Goal: Task Accomplishment & Management: Complete application form

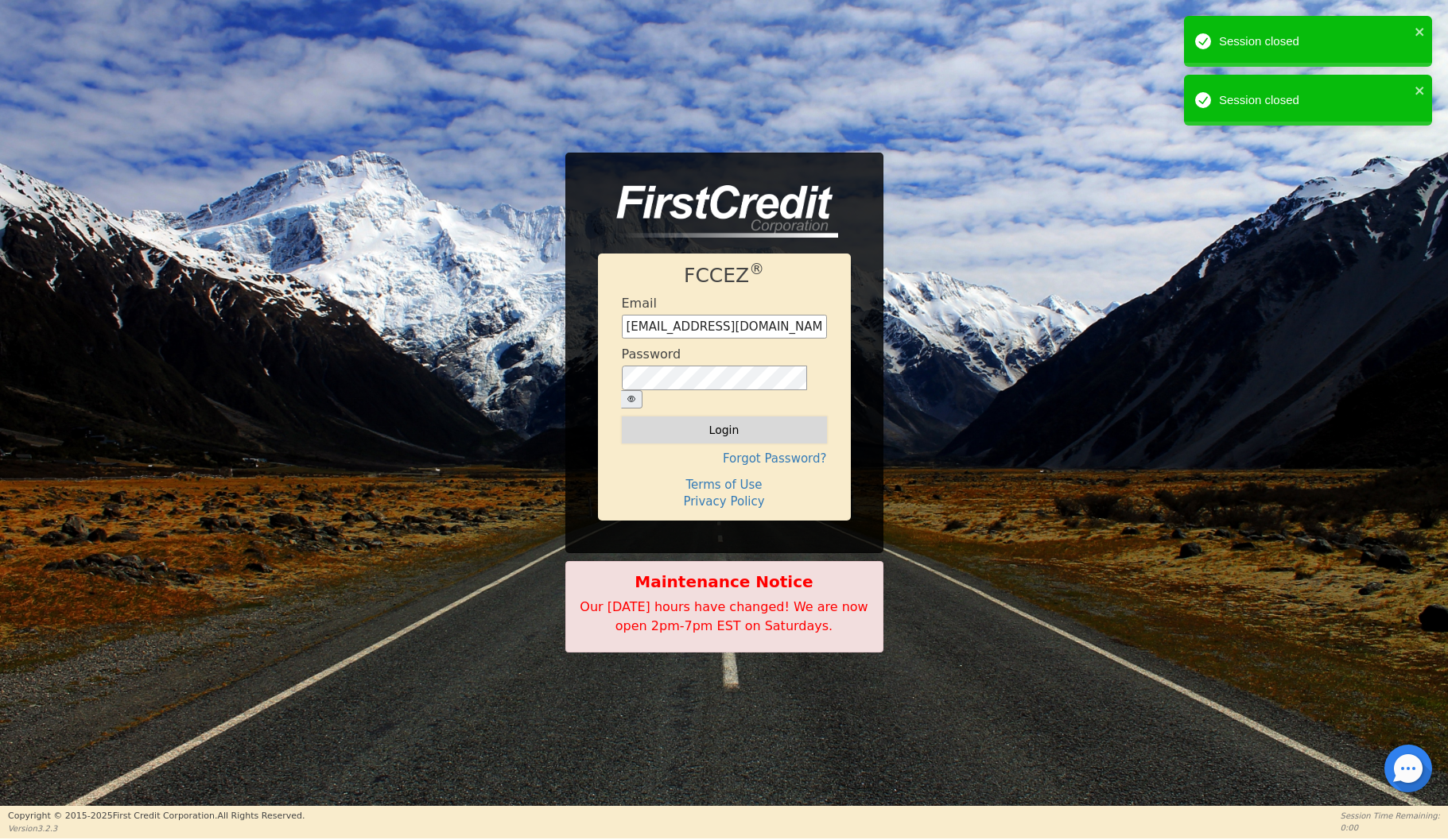
click at [651, 422] on button "Login" at bounding box center [725, 430] width 205 height 27
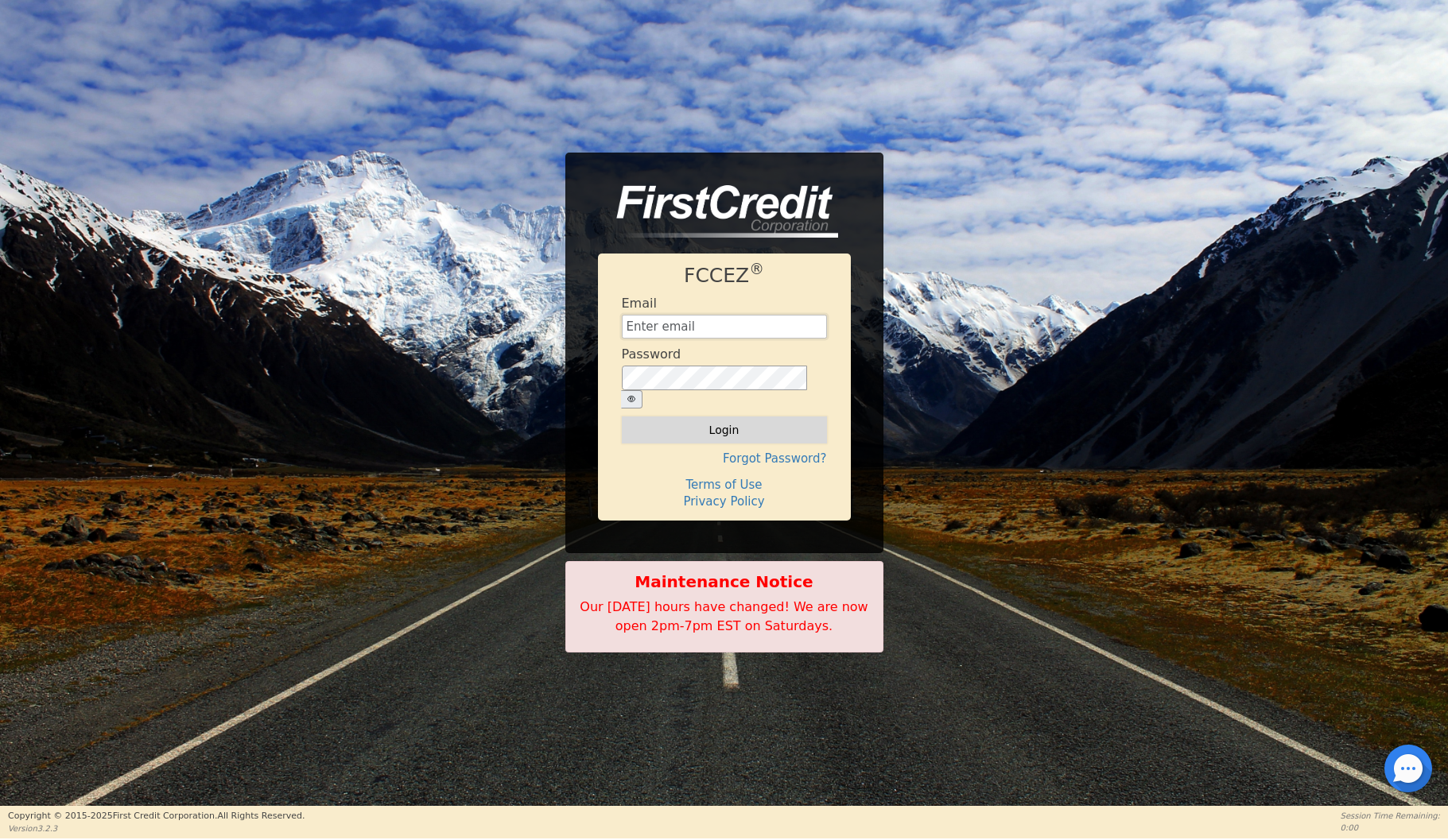
type input "[EMAIL_ADDRESS][DOMAIN_NAME]"
click at [689, 419] on button "Login" at bounding box center [725, 430] width 205 height 27
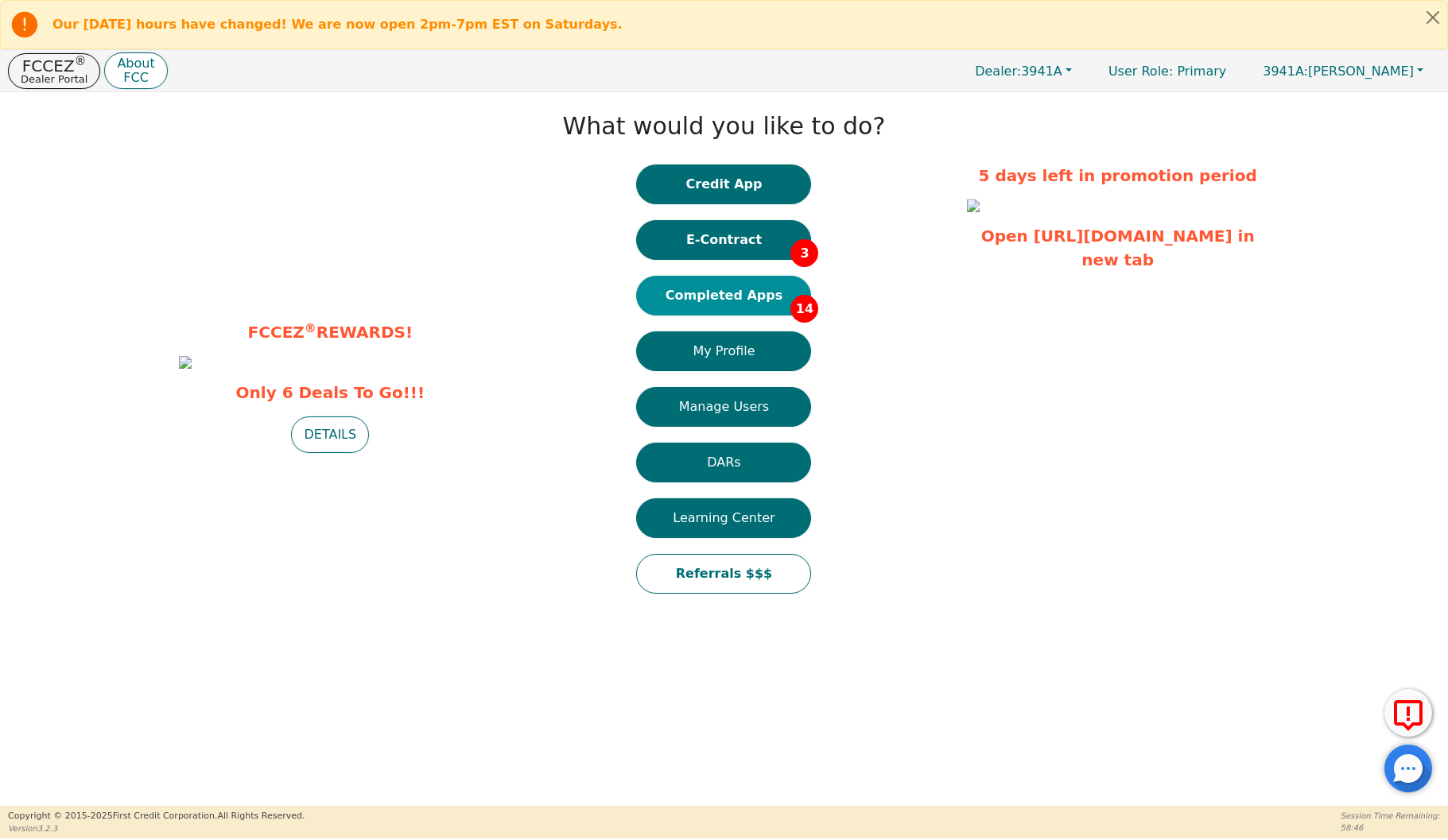
click at [724, 294] on button "Completed Apps 14" at bounding box center [724, 296] width 175 height 40
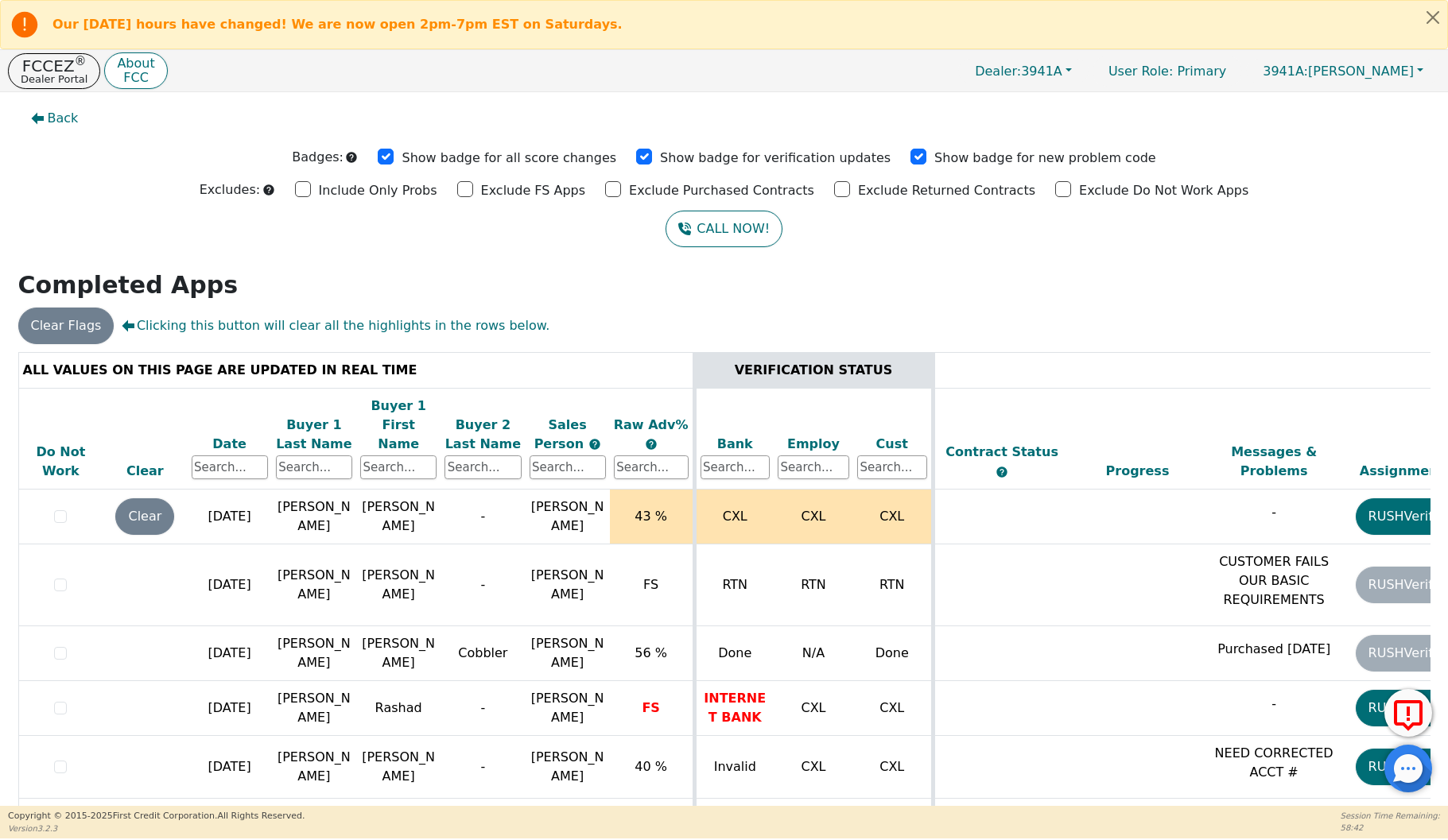
click at [226, 435] on div "Date" at bounding box center [230, 444] width 76 height 19
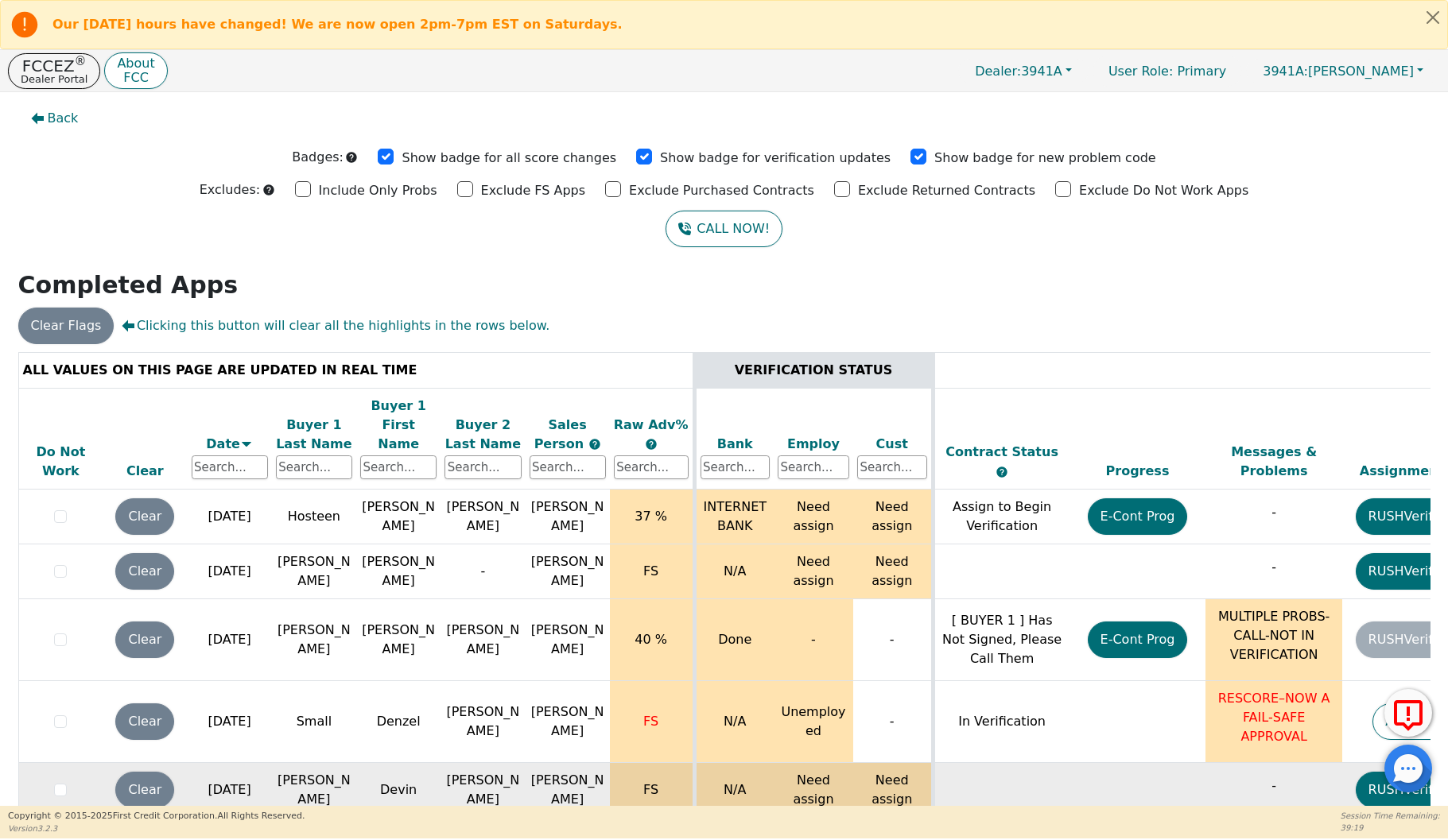
scroll to position [0, 7]
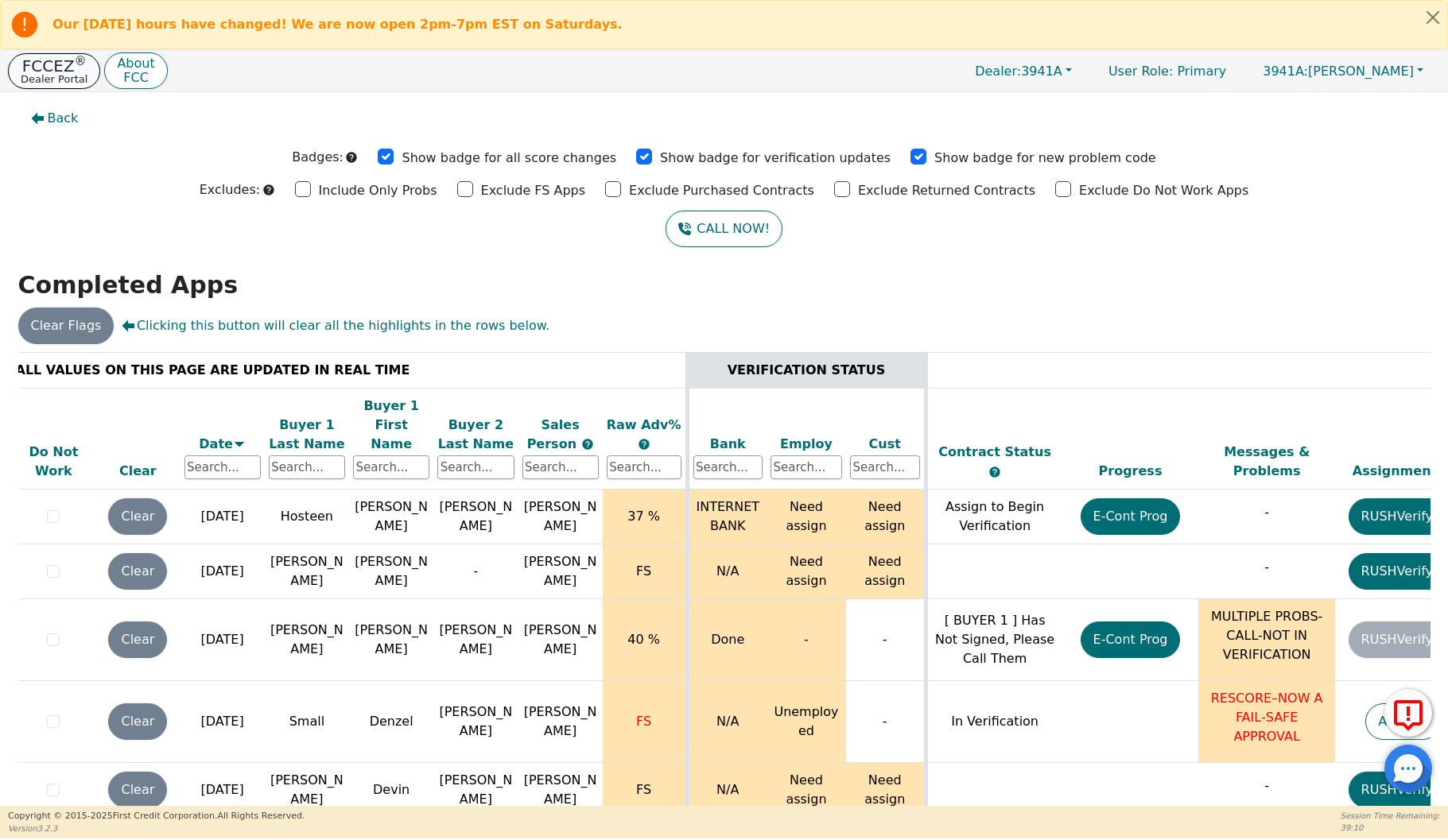
click at [54, 66] on p "FCCEZ ®" at bounding box center [54, 66] width 67 height 16
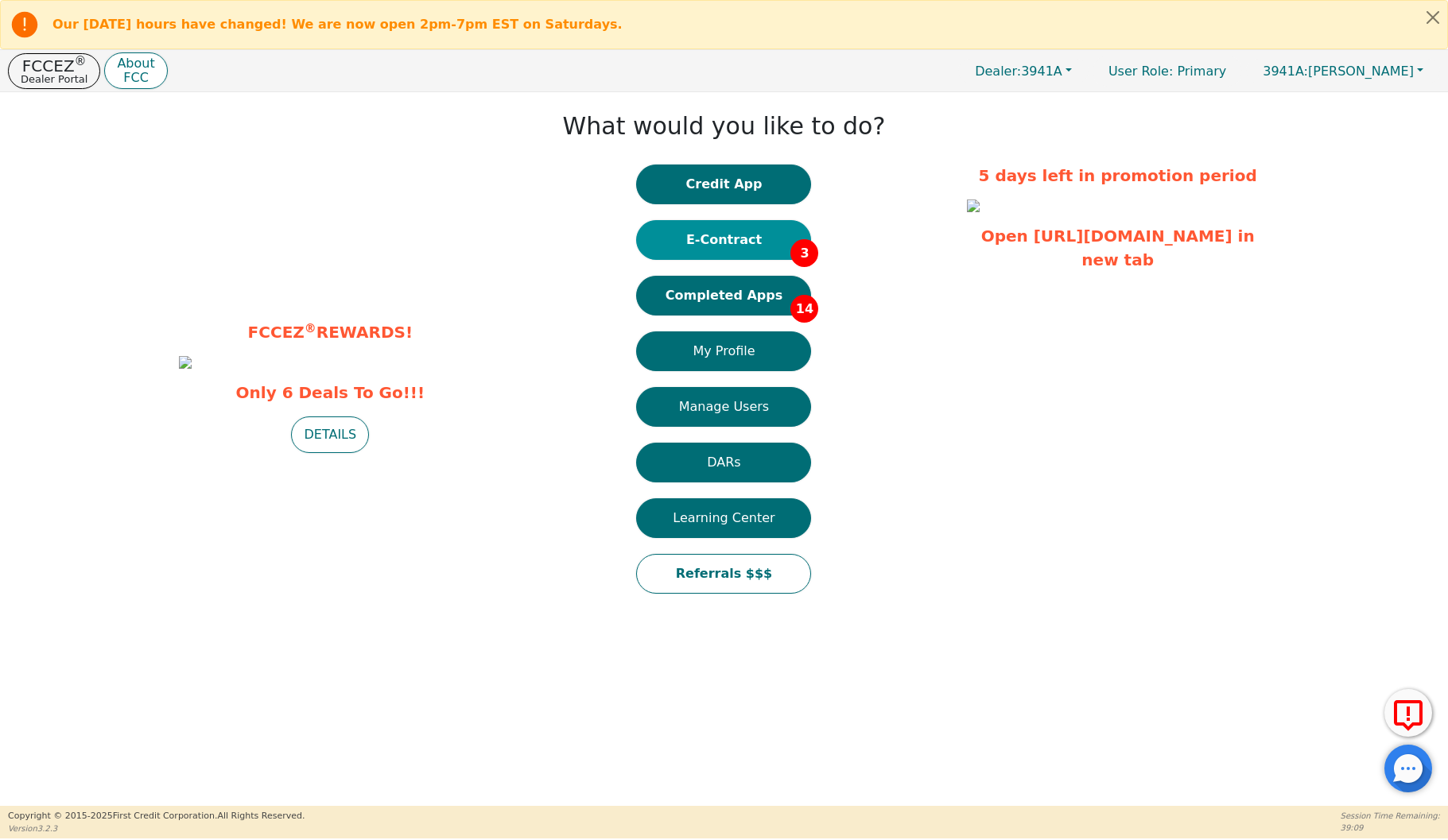
click at [683, 229] on button "E-Contract 3" at bounding box center [724, 240] width 175 height 40
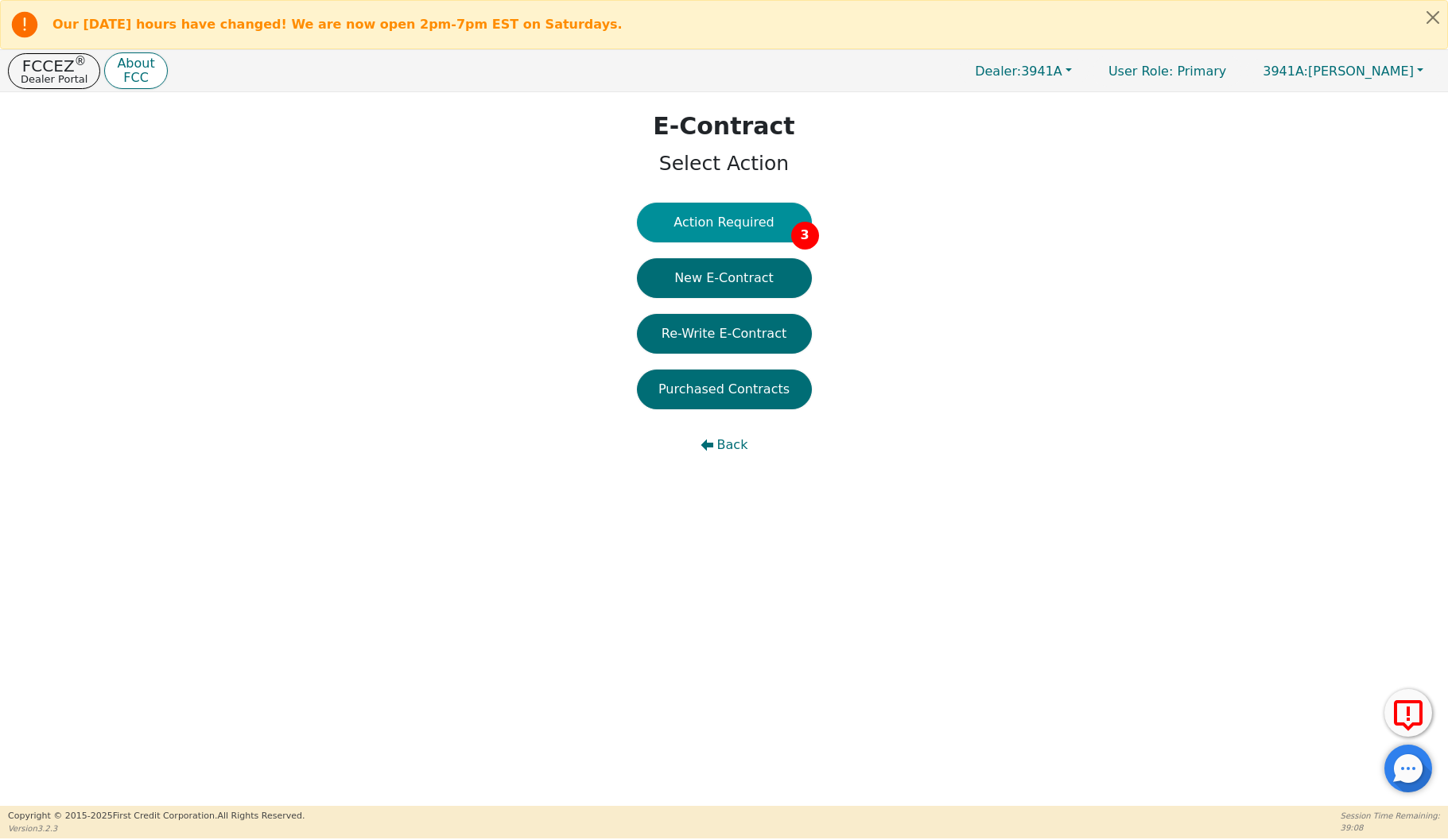
click at [714, 219] on button "Action Required 3" at bounding box center [725, 223] width 175 height 40
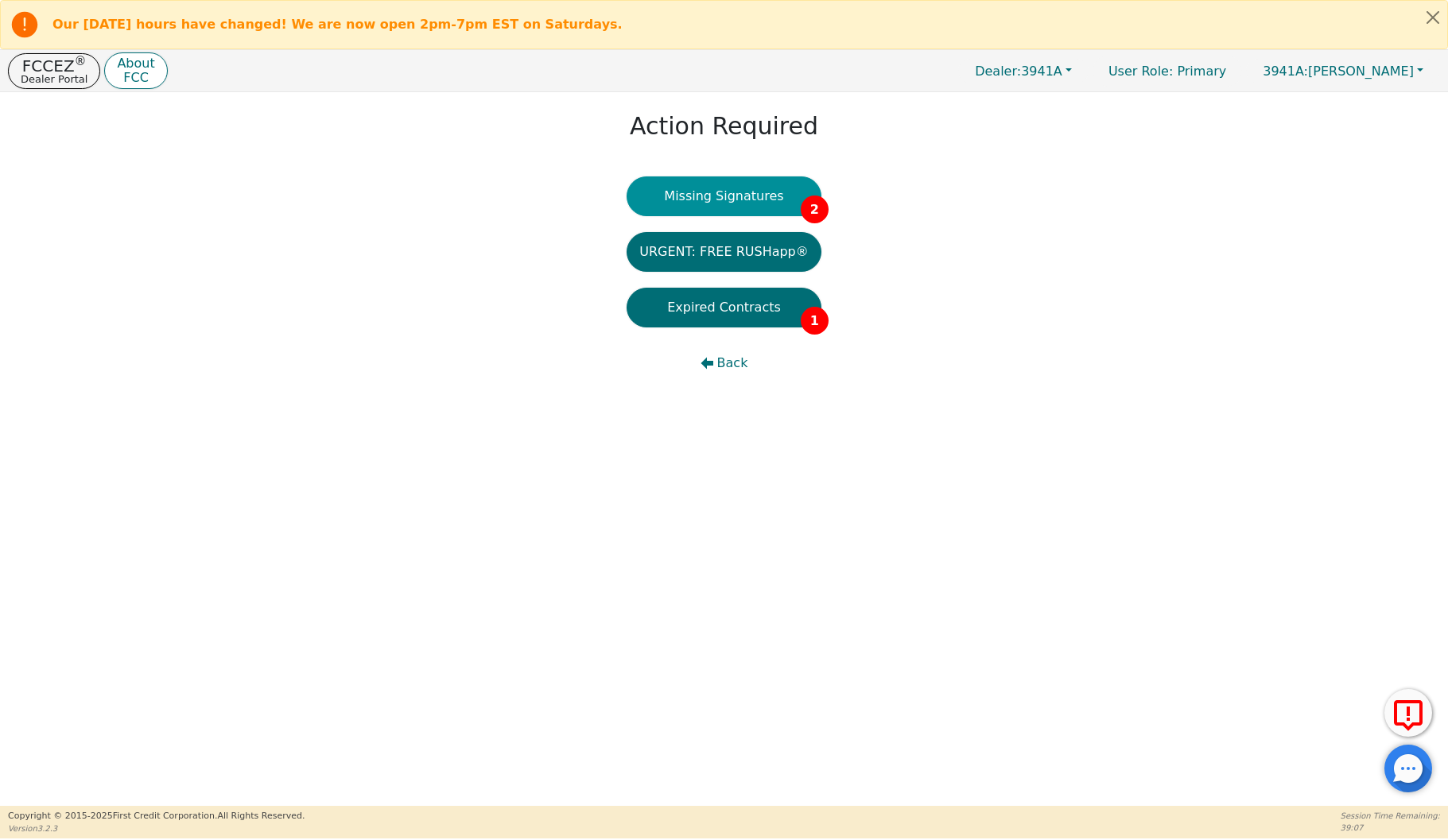
click at [723, 193] on button "Missing Signatures 2" at bounding box center [724, 197] width 195 height 40
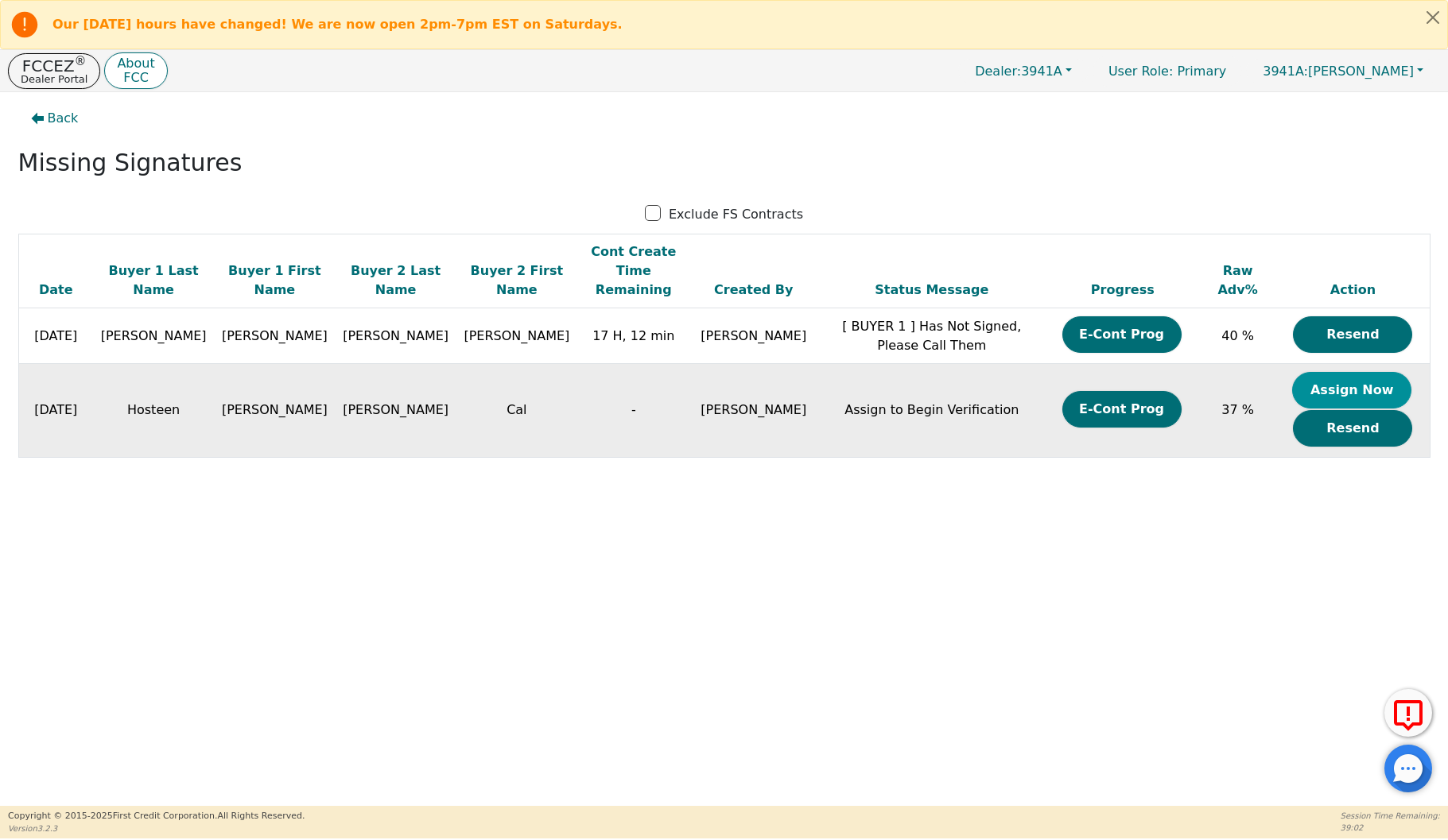
click at [1352, 372] on button "Assign Now" at bounding box center [1352, 391] width 120 height 37
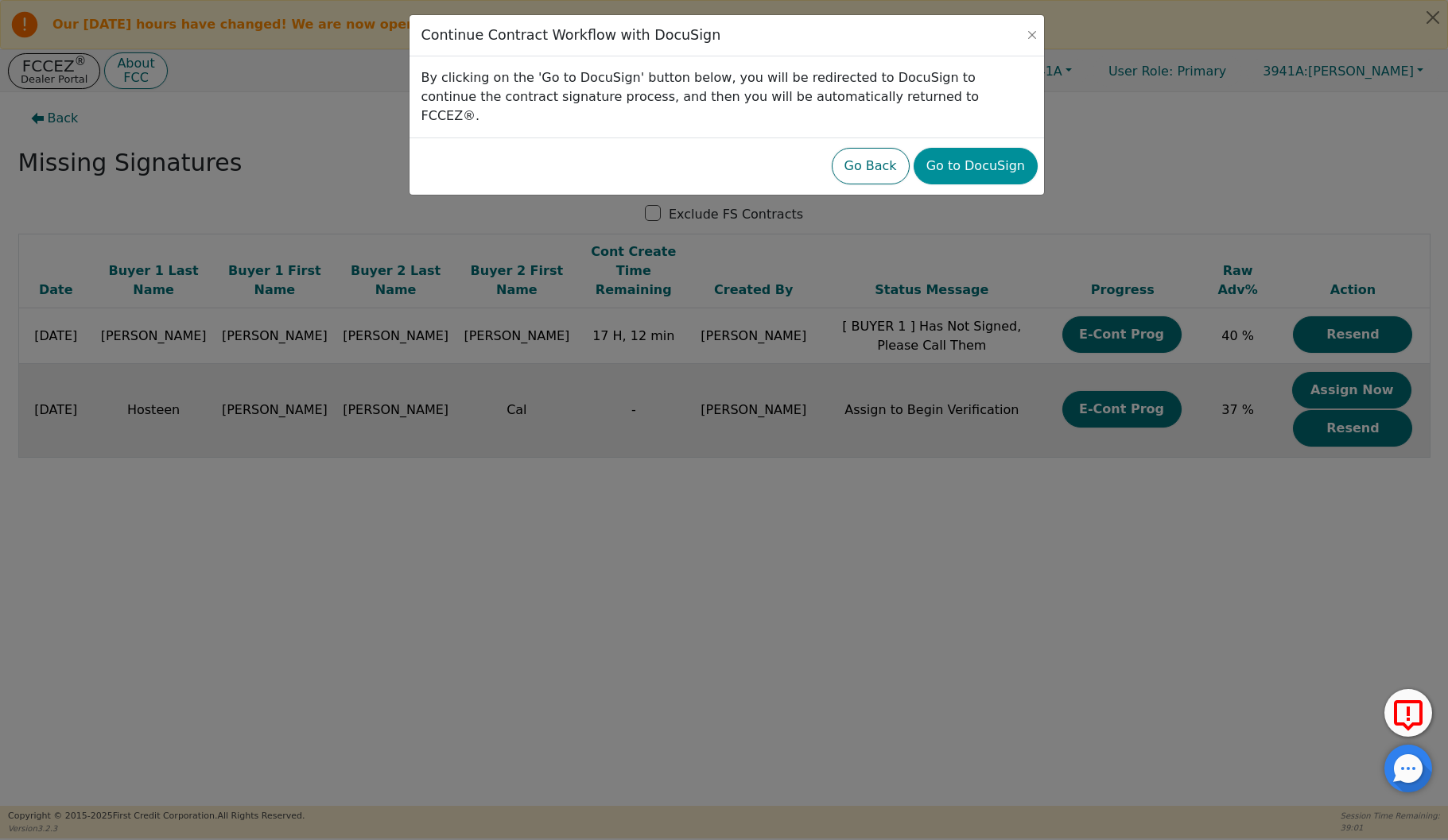
click at [970, 148] on button "Go to DocuSign" at bounding box center [975, 166] width 124 height 37
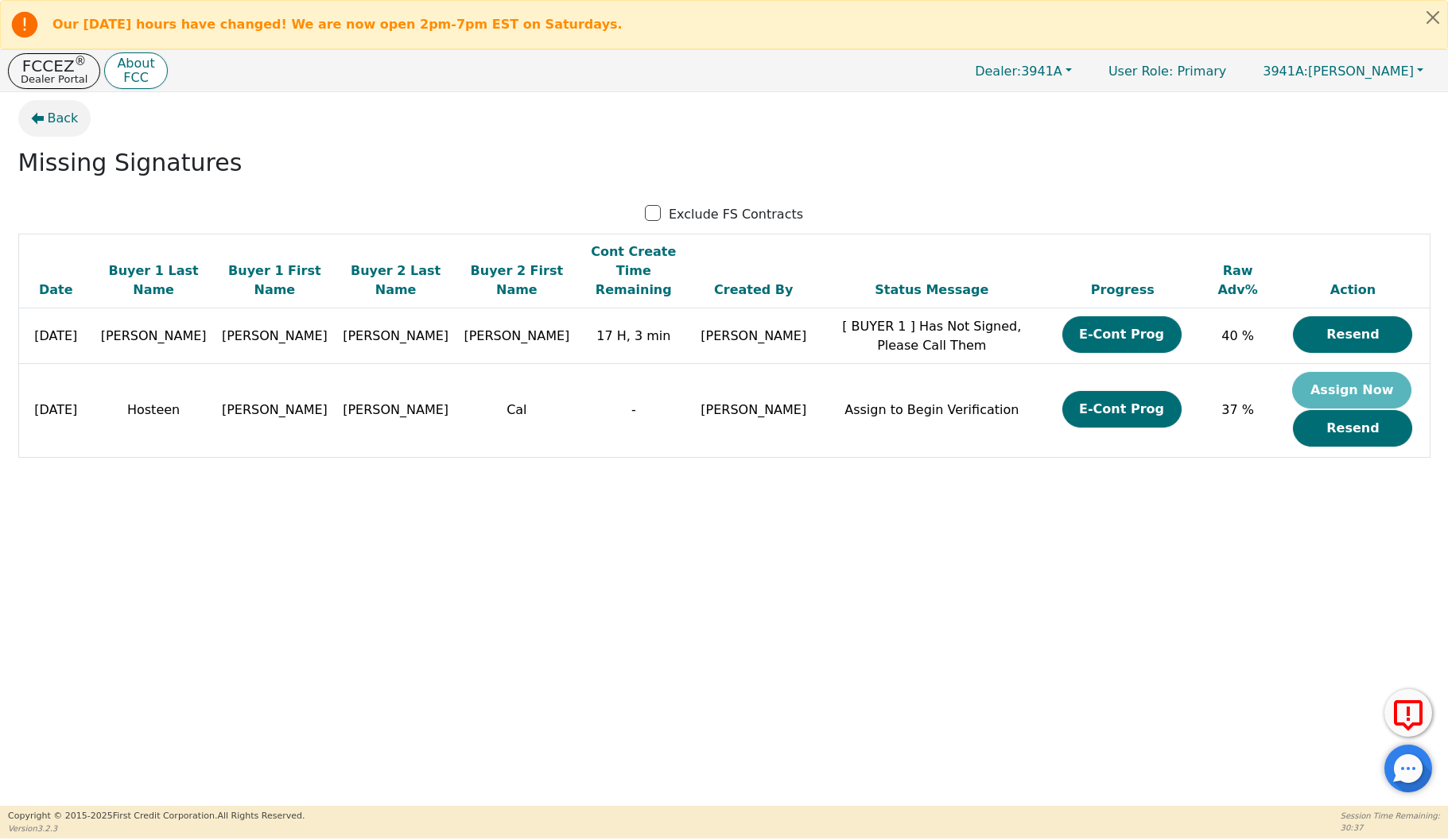
click at [55, 112] on span "Back" at bounding box center [63, 119] width 31 height 19
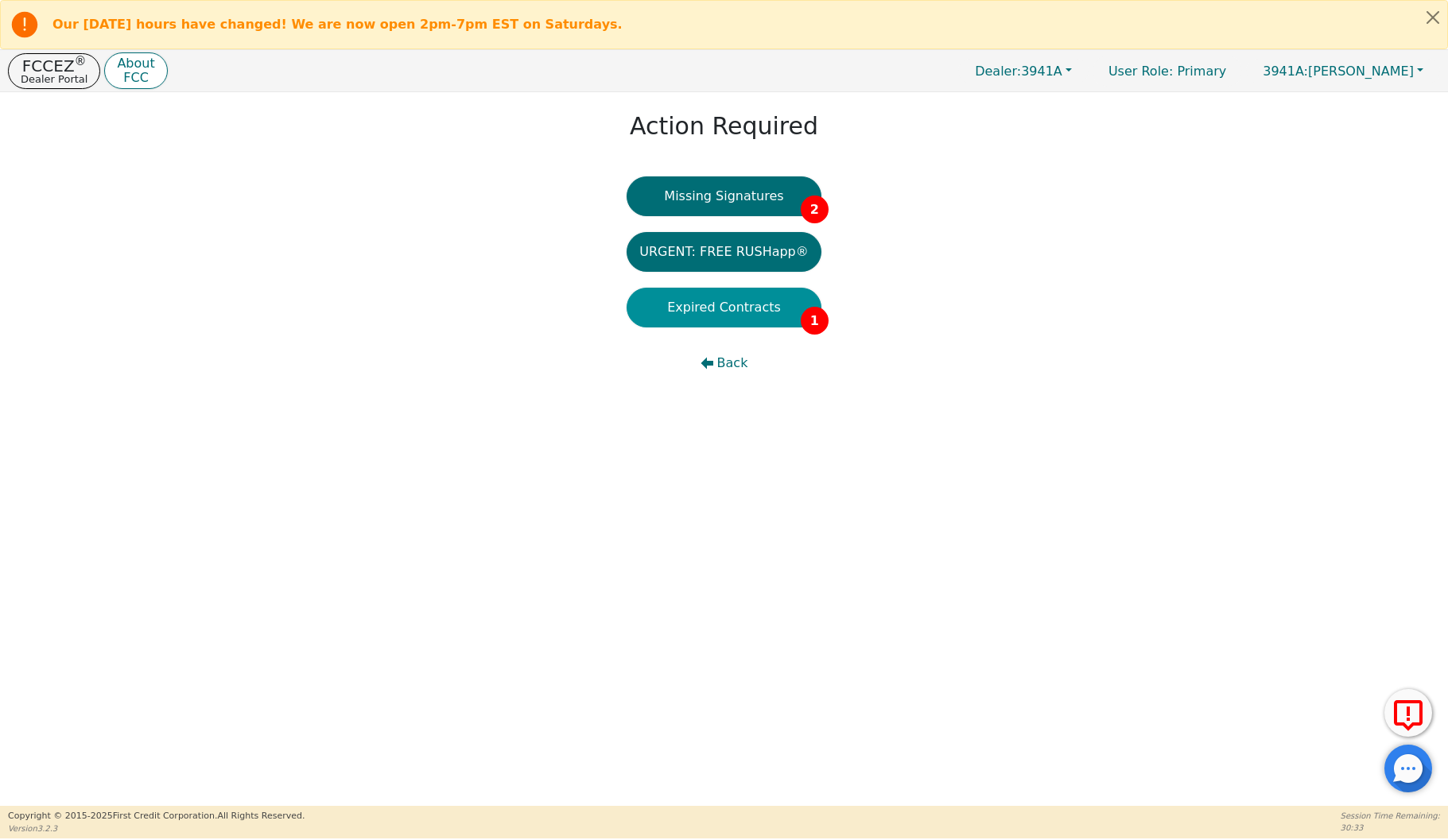
click at [717, 313] on button "Expired Contracts 1" at bounding box center [724, 308] width 195 height 40
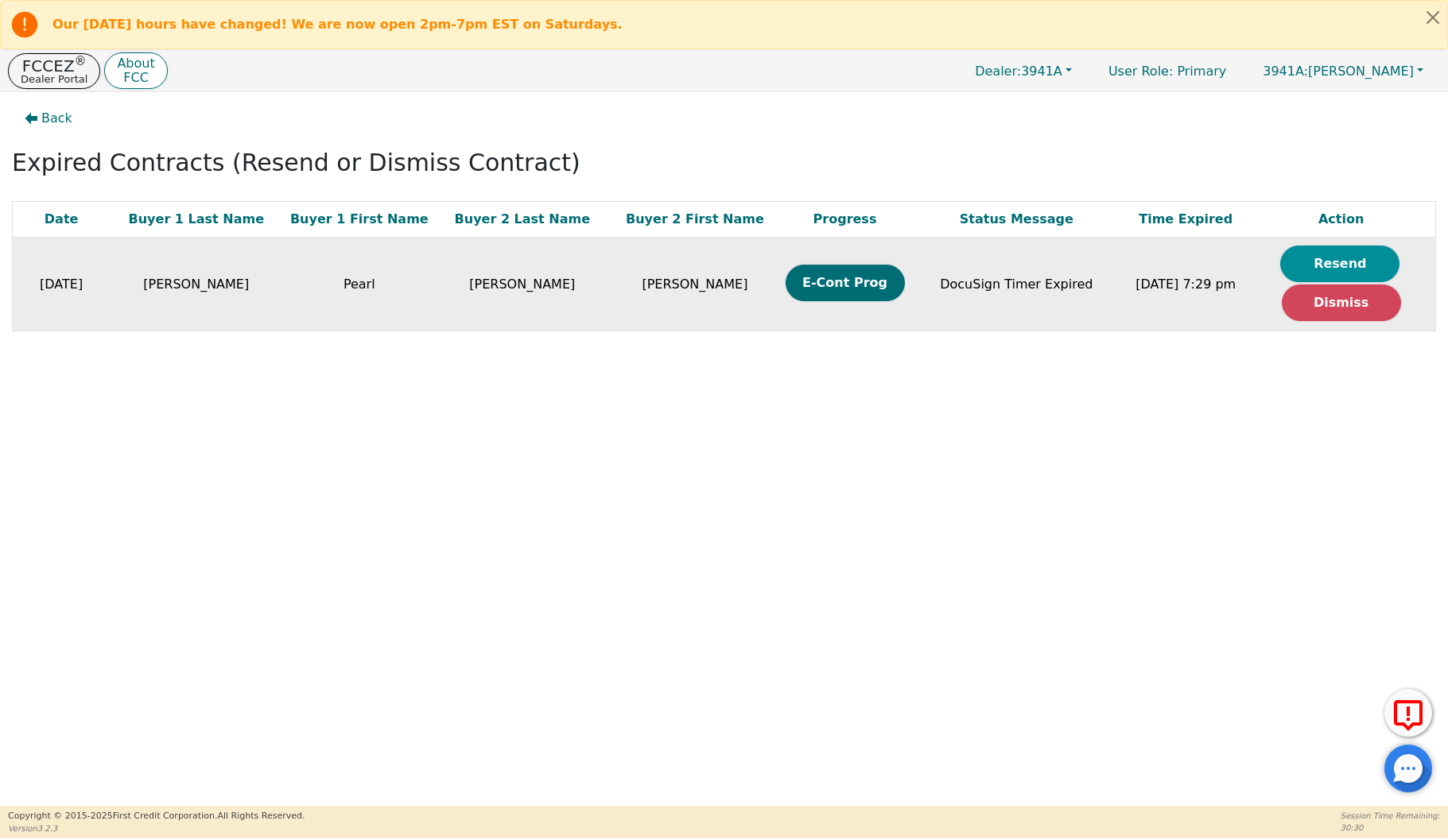
click at [1353, 255] on button "Resend" at bounding box center [1340, 264] width 120 height 37
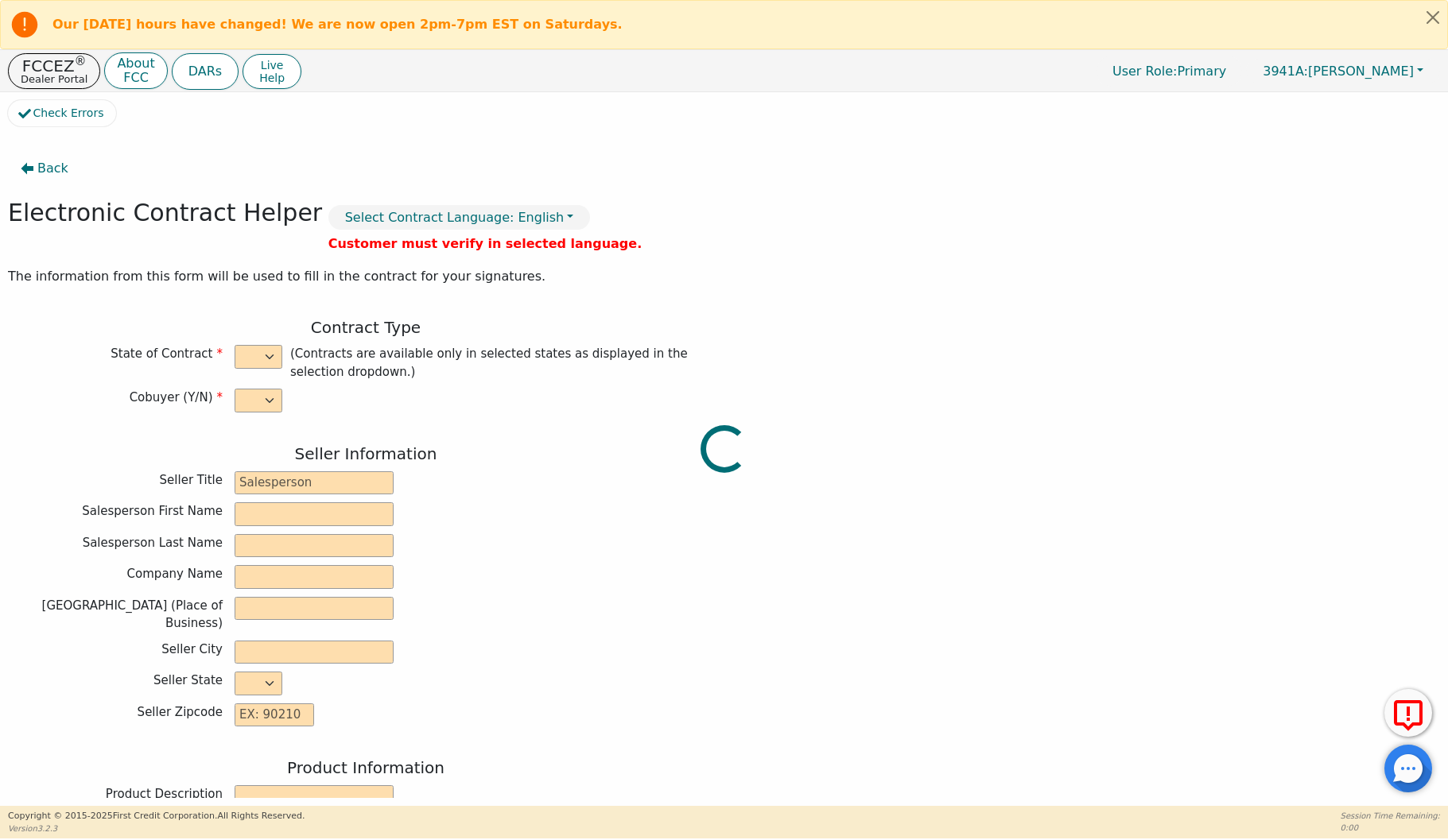
select select "y"
type input "Finance Manager"
type input "Savannah"
type input "[PERSON_NAME]"
type input "SOUTH MOUNTAIN DBA AZ DIST"
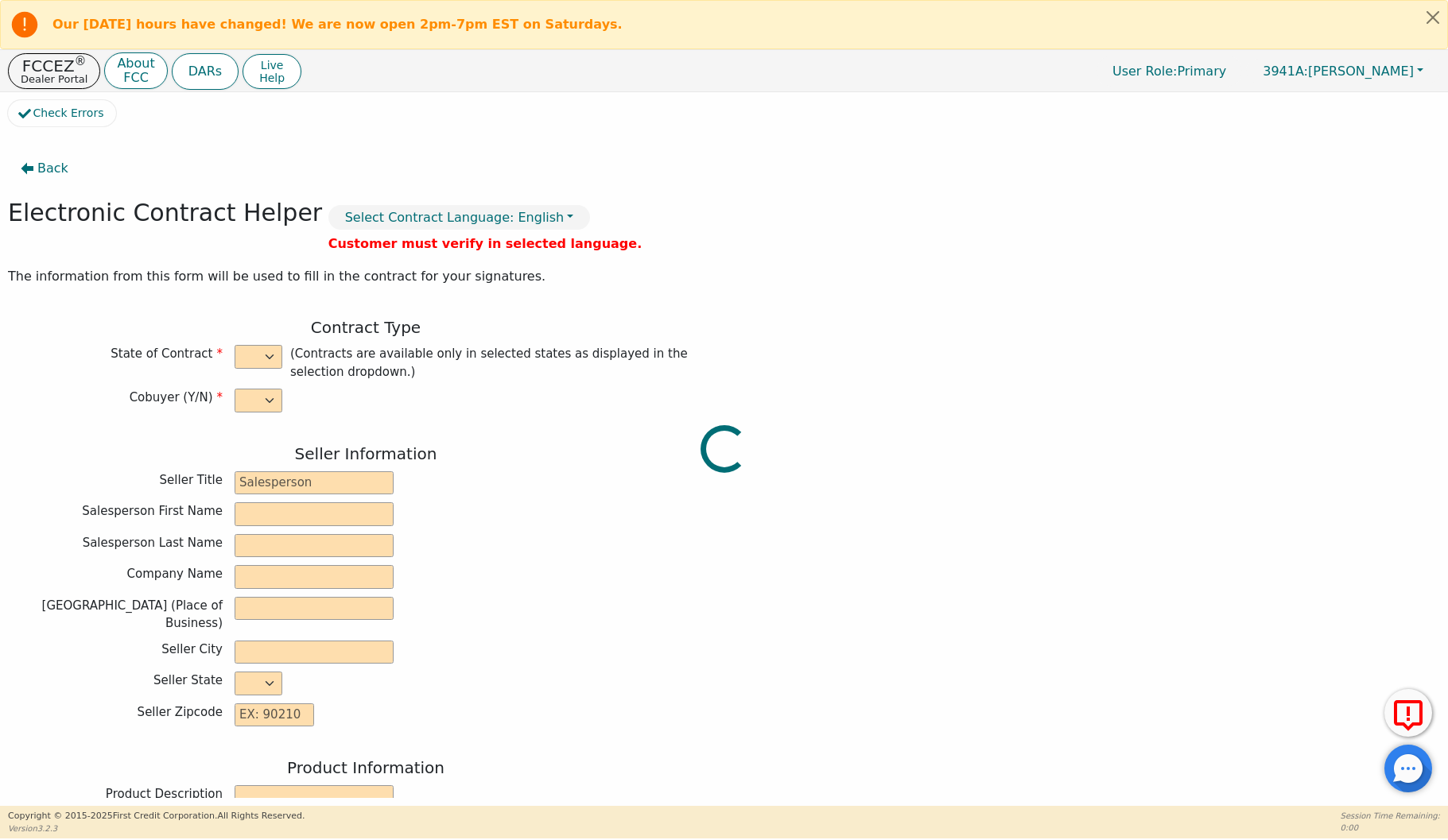
type input "[STREET_ADDRESS]"
type input "TEMPE"
select select "AZ"
type input "85283"
type input "Rainbow"
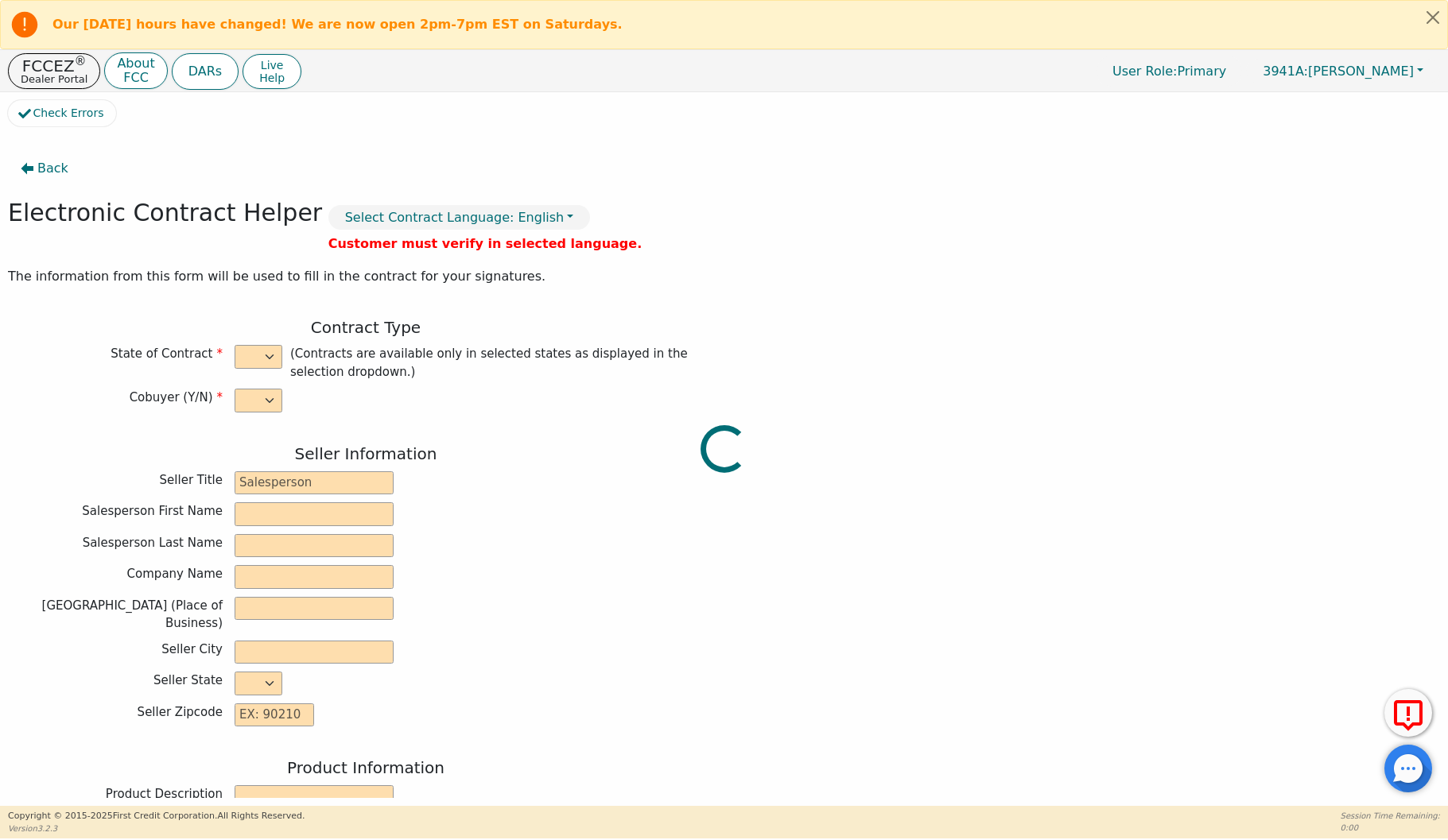
type input "SRX"
type input "22770193"
type input "Pearl"
type input "[PERSON_NAME]"
type input "[EMAIL_ADDRESS][DOMAIN_NAME]"
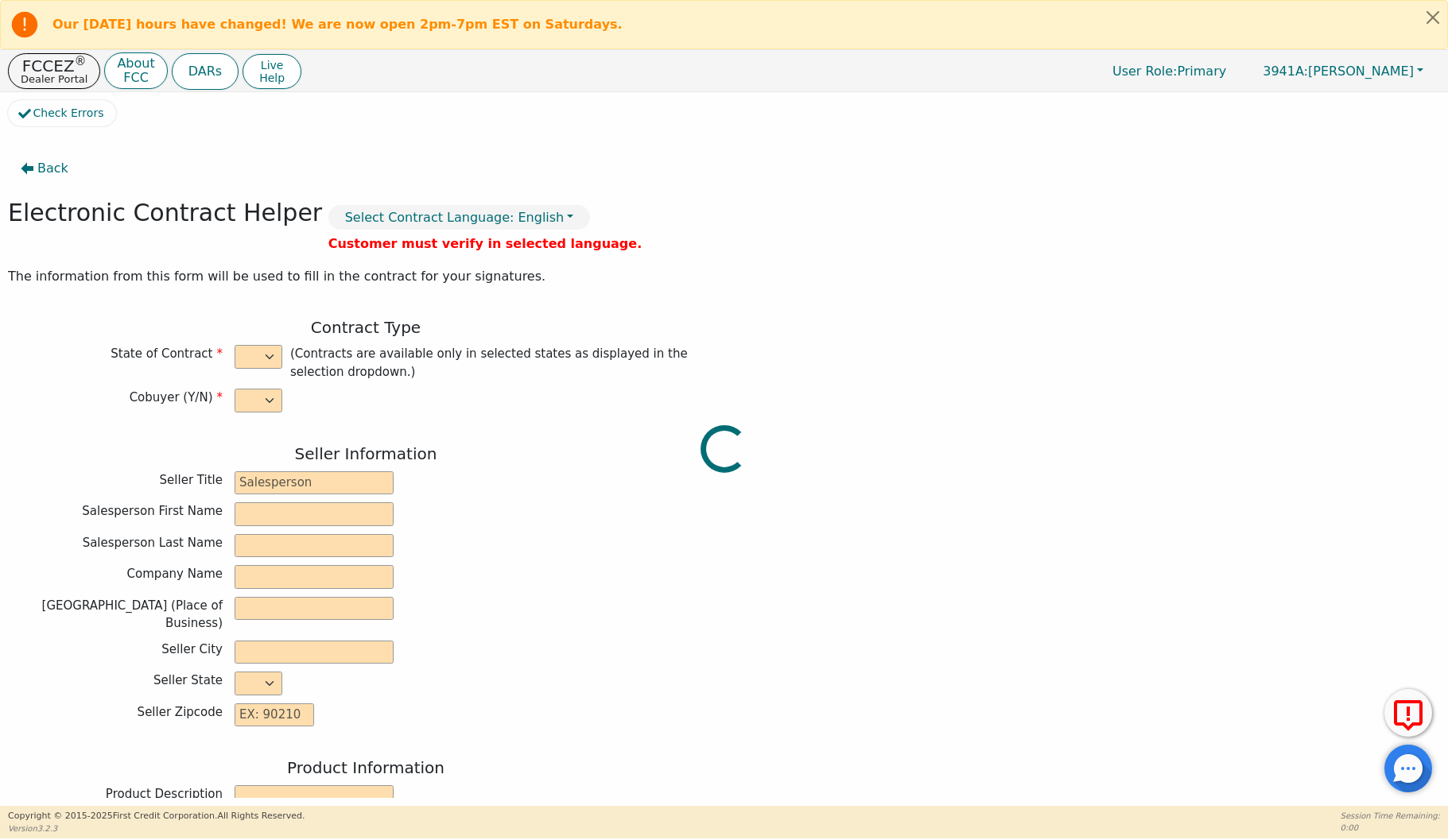
type input "[EMAIL_ADDRESS][DOMAIN_NAME]"
type input "[PERSON_NAME]"
type input "[EMAIL_ADDRESS][DOMAIN_NAME]"
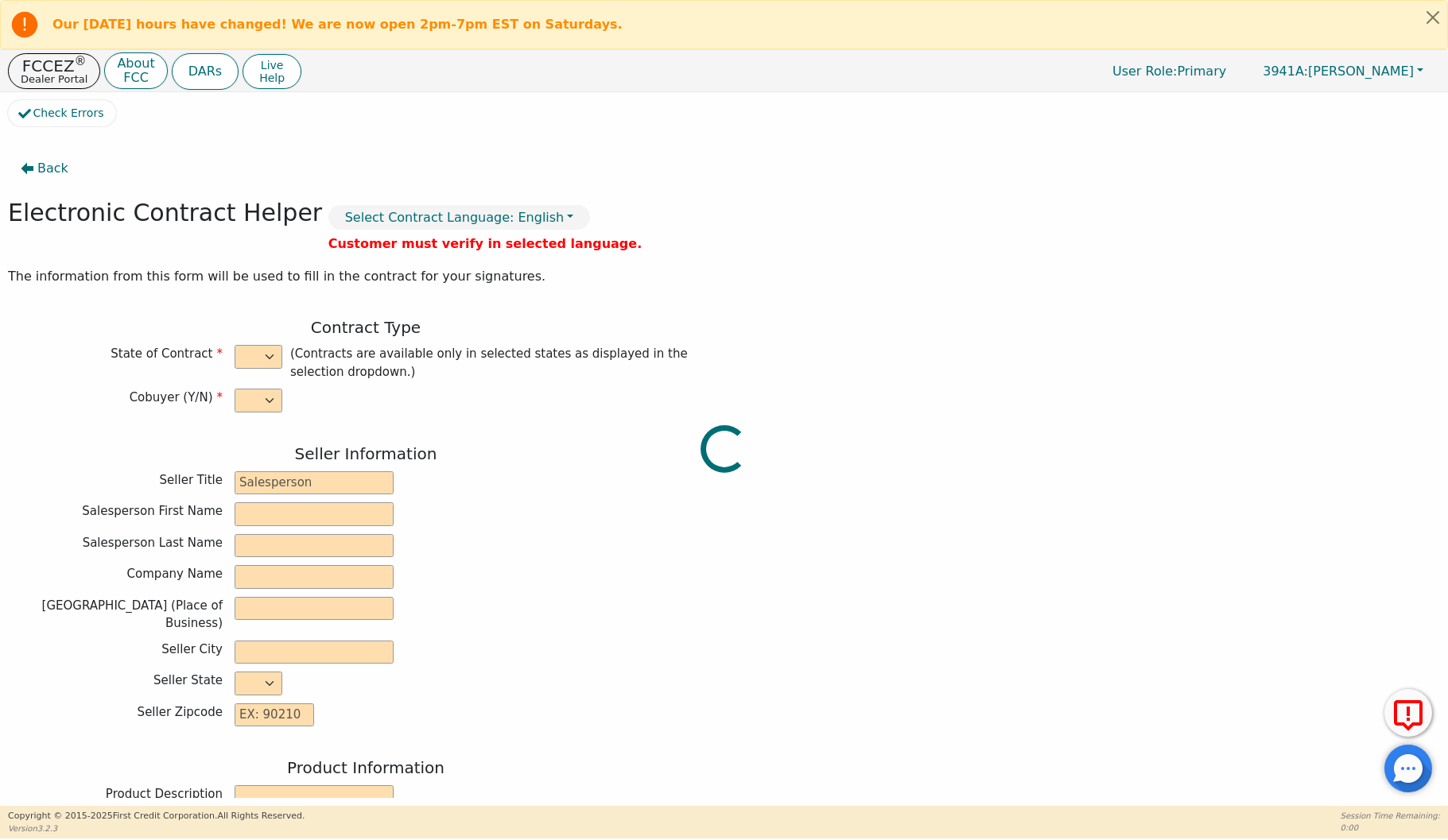
type input "[STREET_ADDRESS]"
type input "Mesa"
type input "Maricopa"
select select "AZ"
type input "85205"
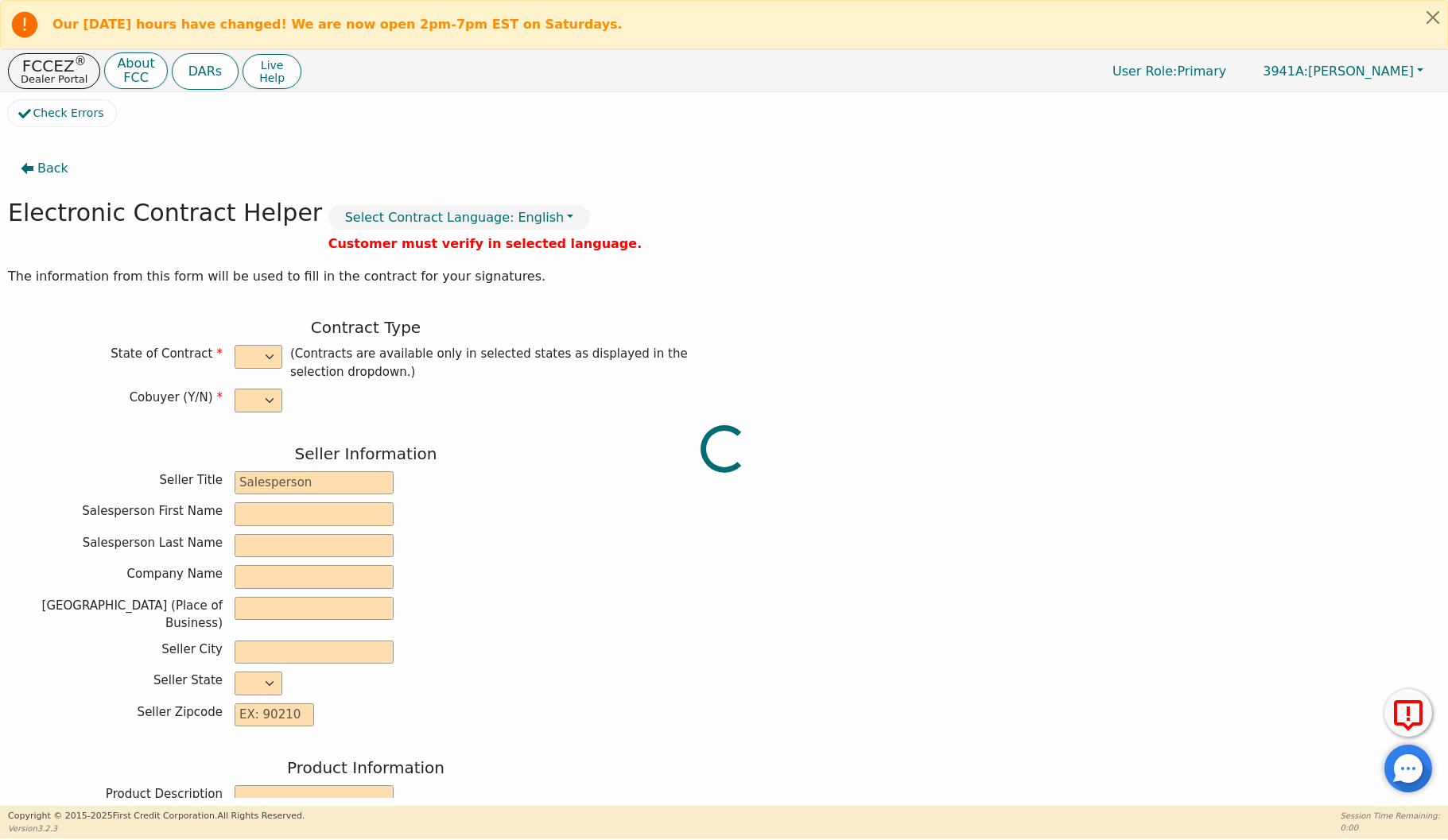
type input "[DATE]"
type input "21.98"
type input "[DATE]"
type input "36"
type input "0"
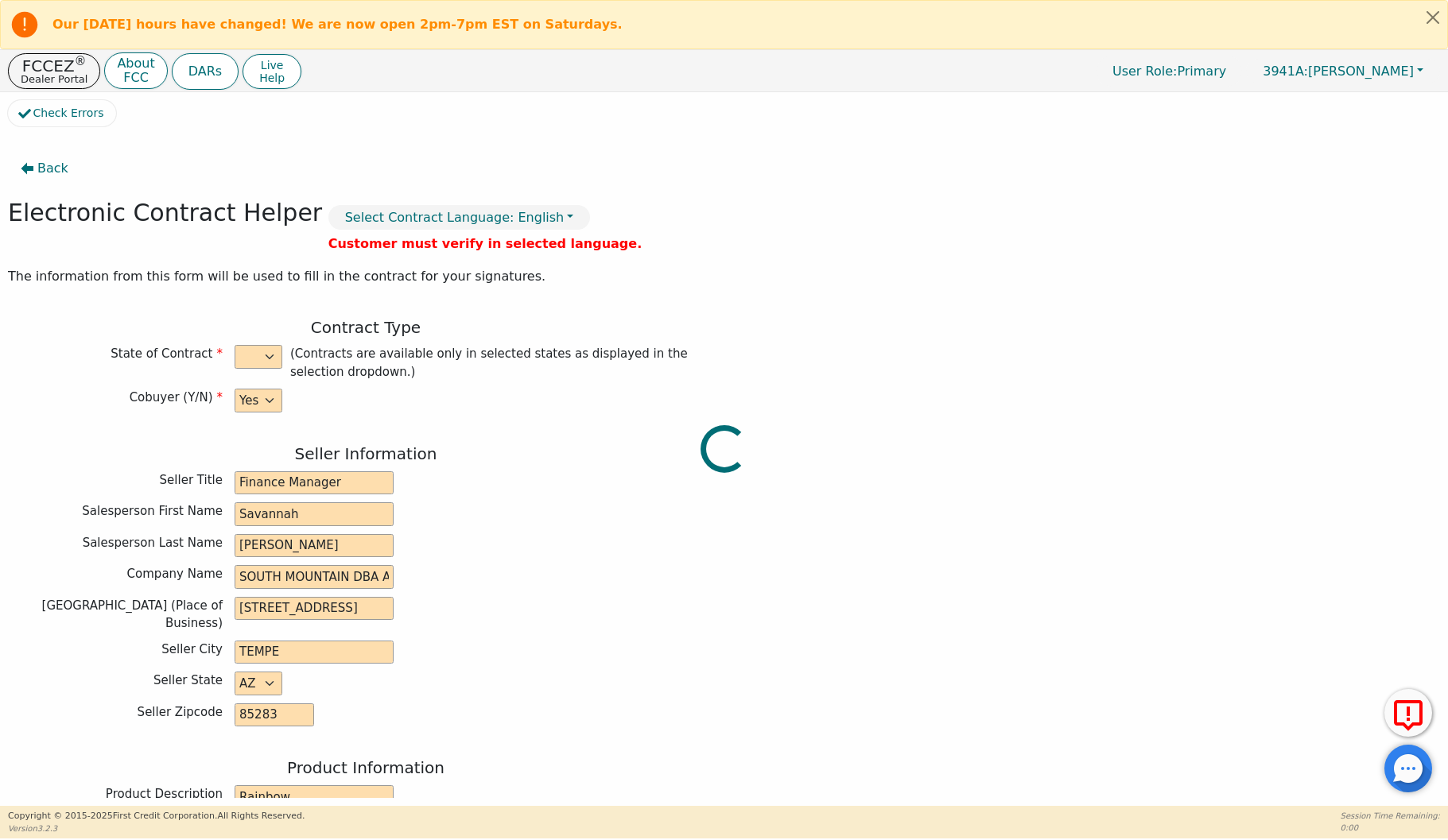
type input "3775.00"
type input "8.60"
type input "324.65"
checkbox input "true"
type input "0.00"
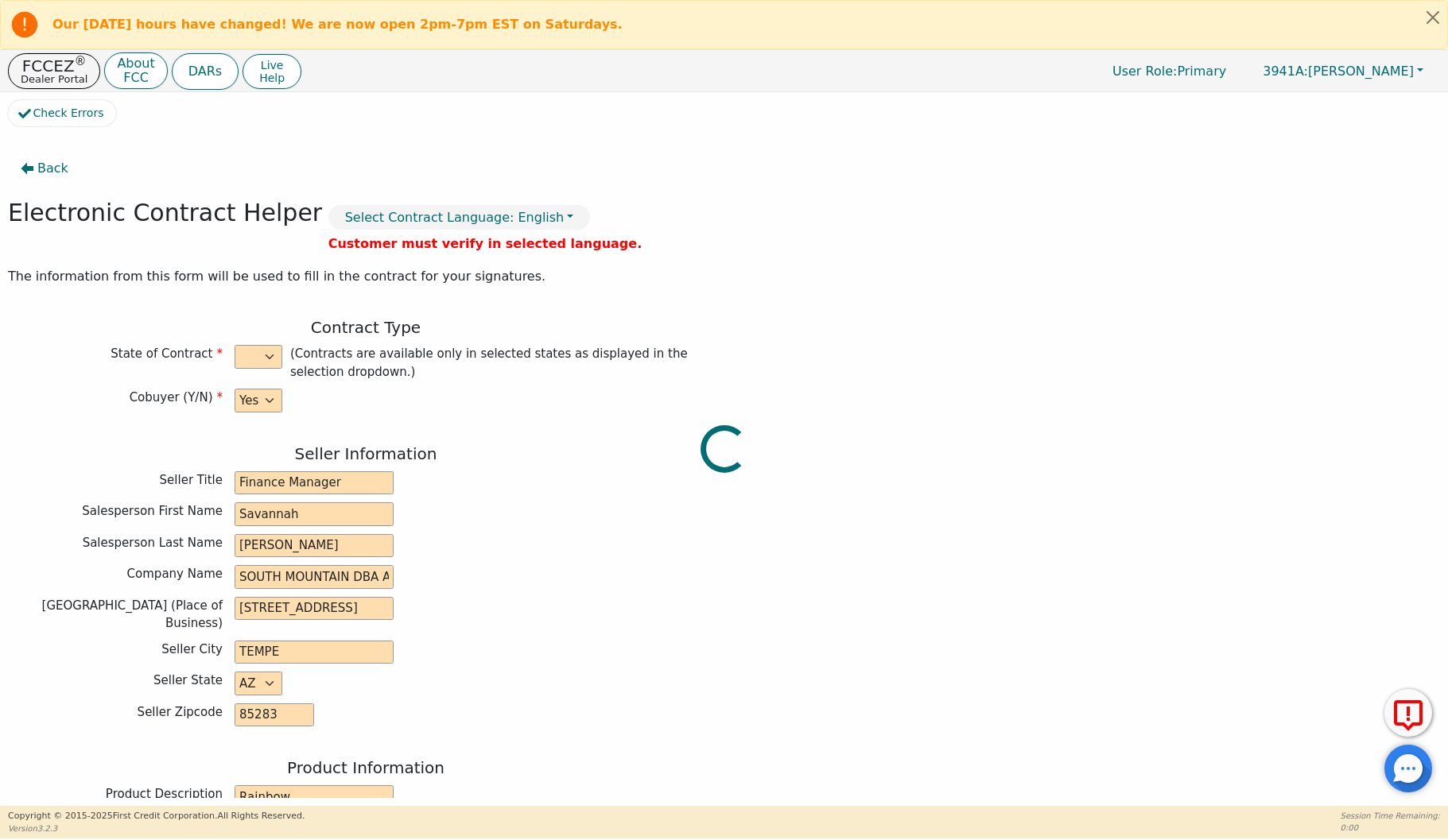
type input "0.00"
type input "4099.65"
type input "5782.68"
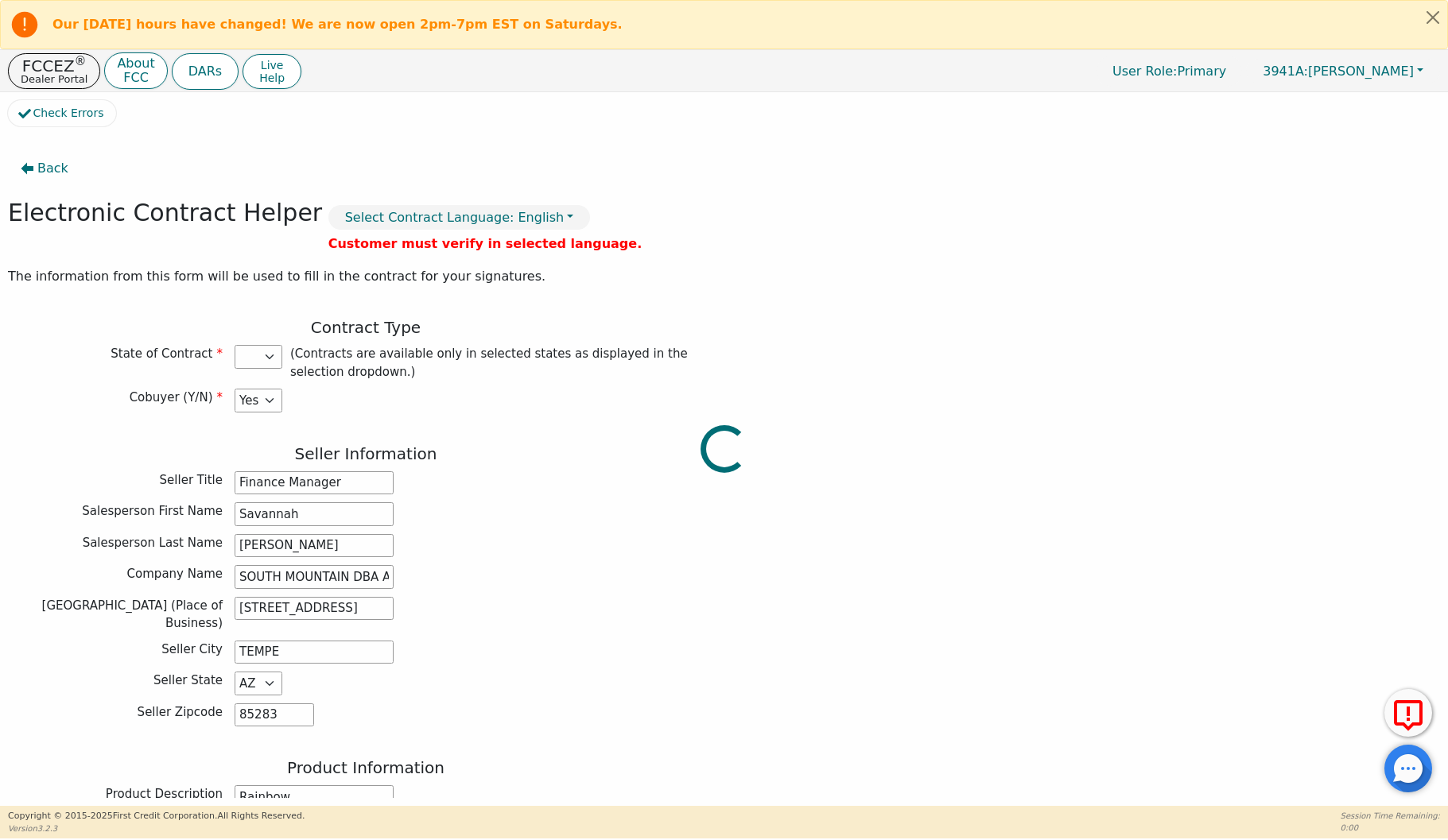
select select "AZ"
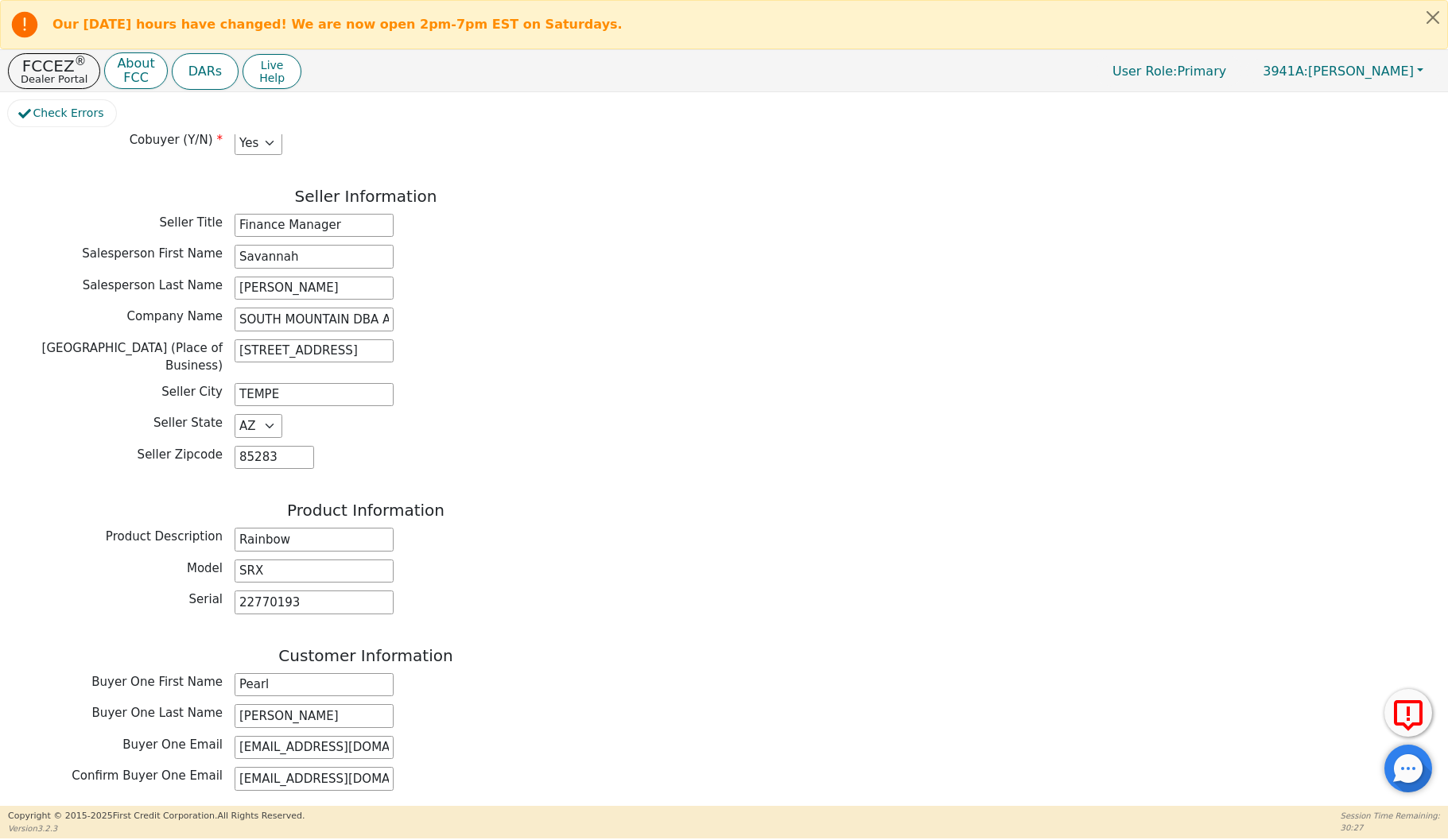
scroll to position [1150, 0]
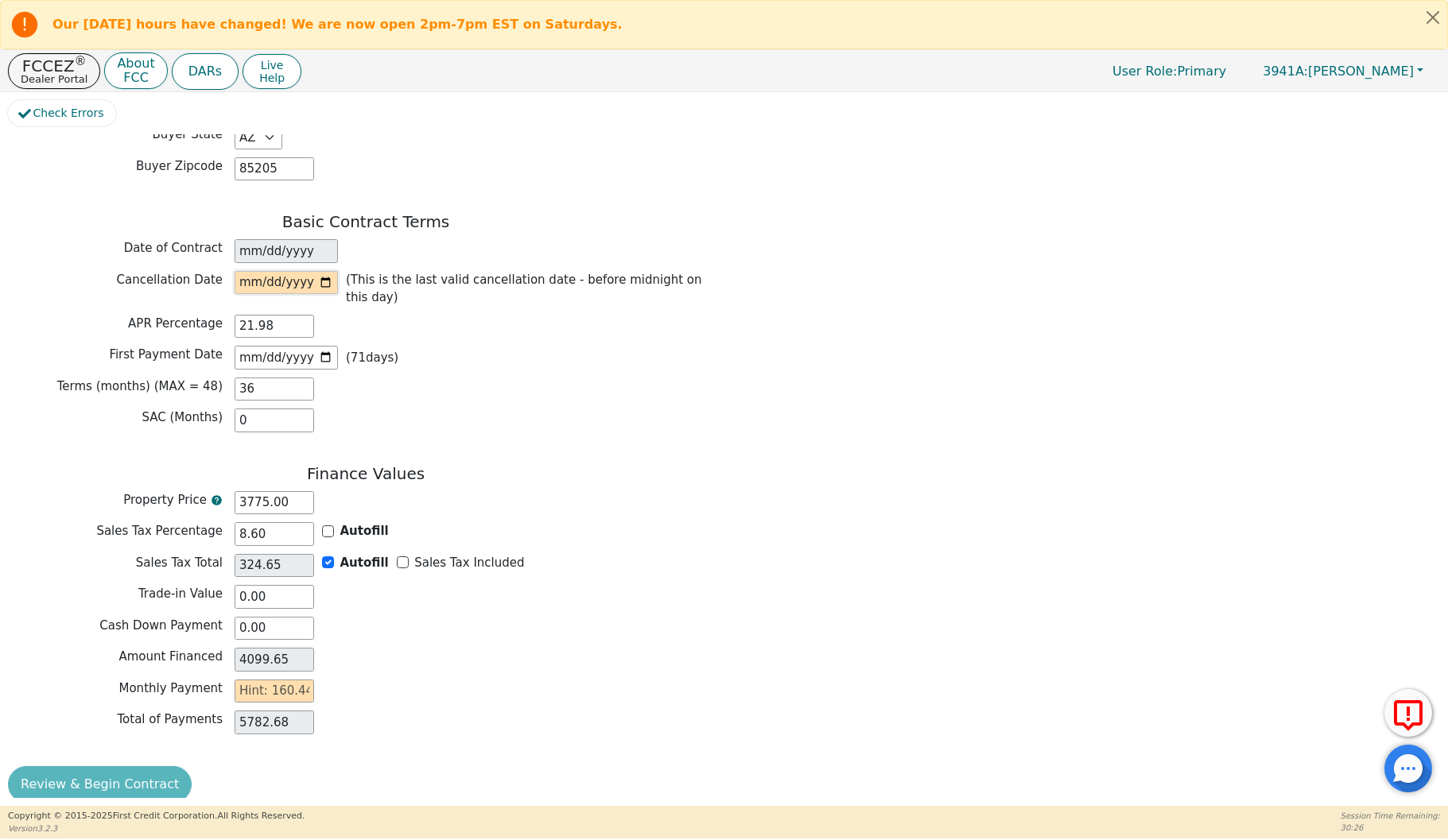
click at [327, 271] on input "date" at bounding box center [286, 283] width 104 height 24
type input "[DATE]"
click at [266, 680] on input "text" at bounding box center [274, 692] width 79 height 24
type input "1"
type input "36.00"
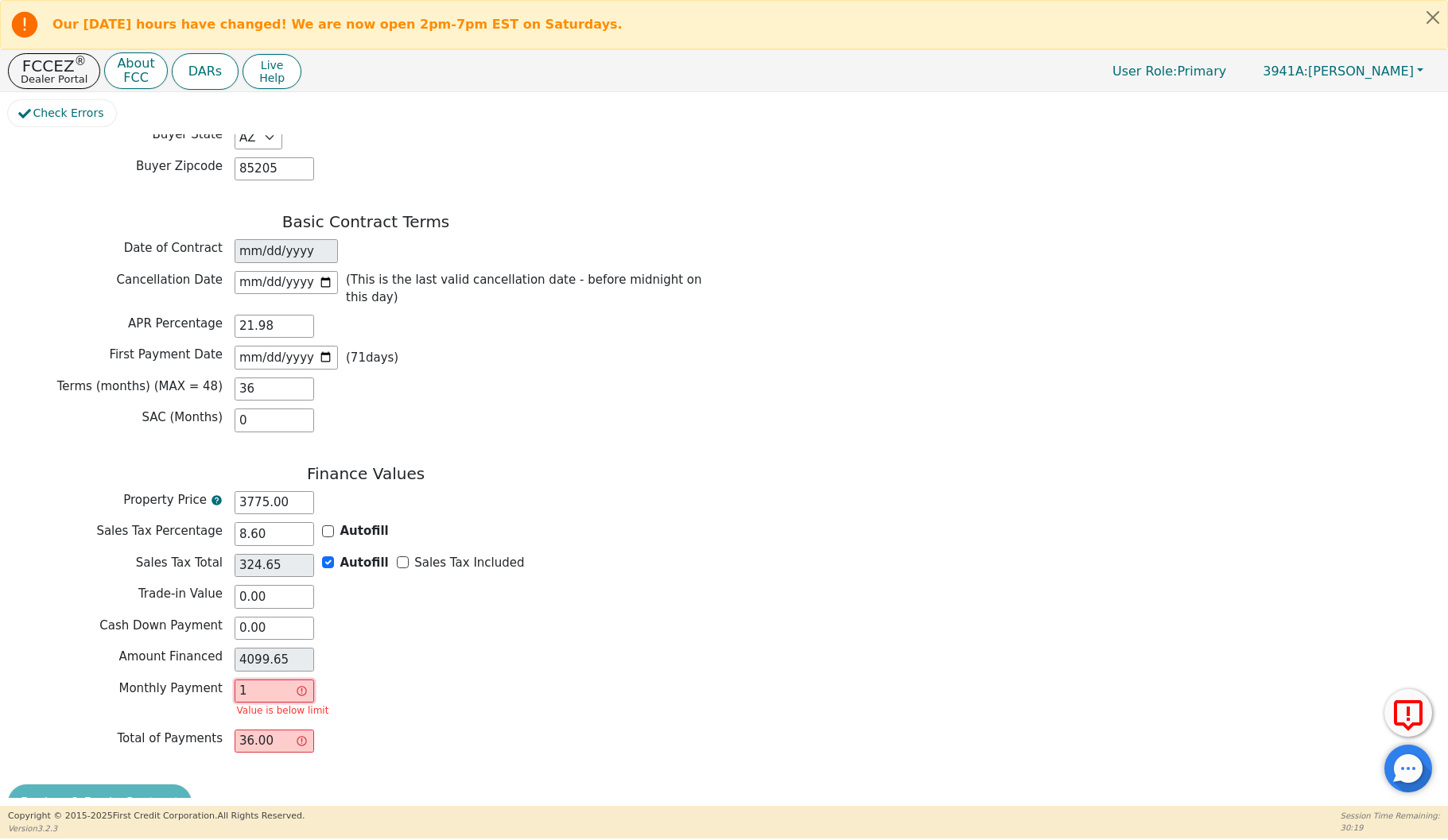
type input "16"
type input "576.00"
type input "160"
type input "5760.00"
type input "160.4"
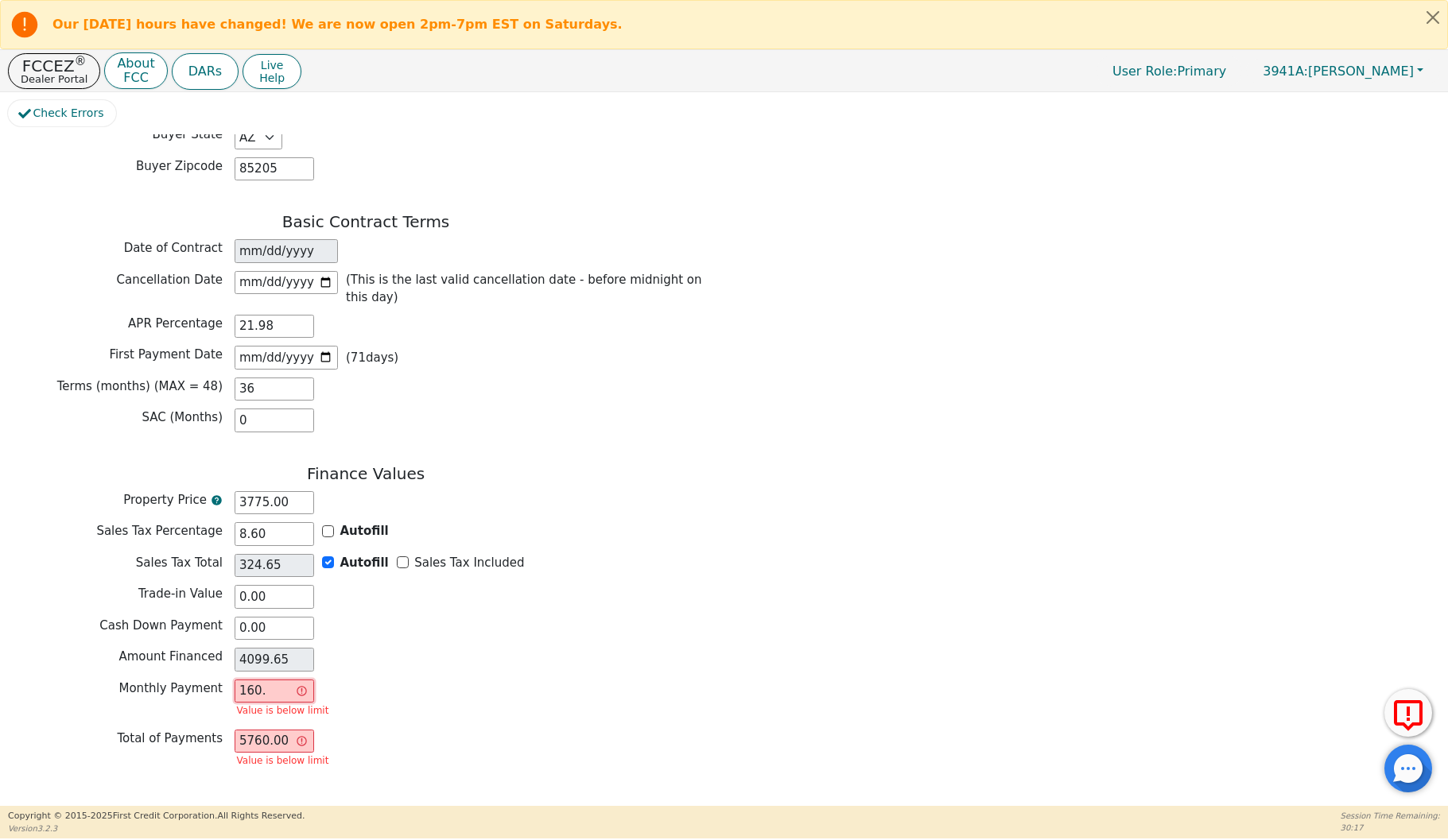
type input "5774.40"
type input "160.44"
type input "5775.84"
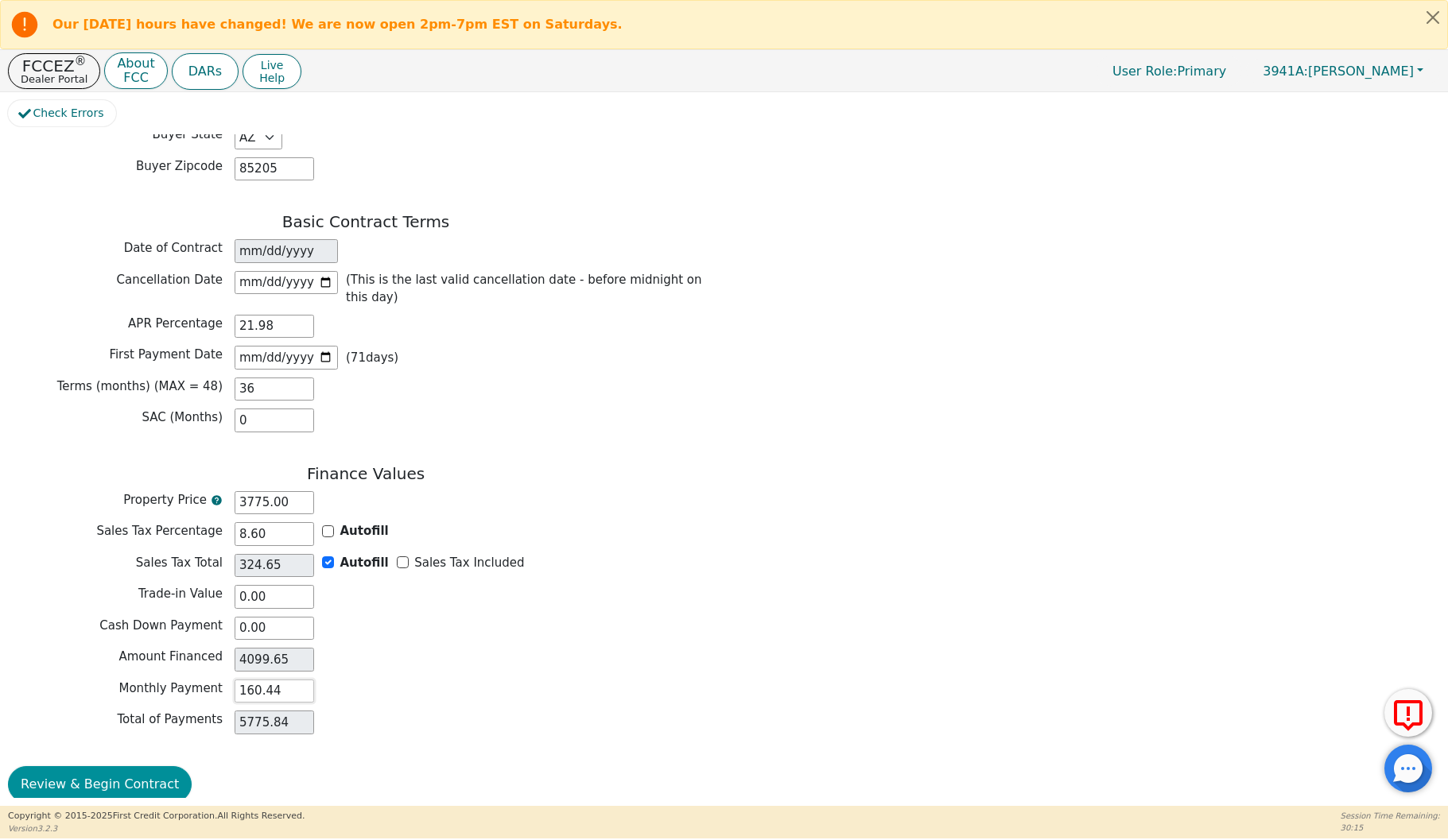
type input "160.44"
click at [116, 773] on button "Review & Begin Contract" at bounding box center [100, 785] width 184 height 37
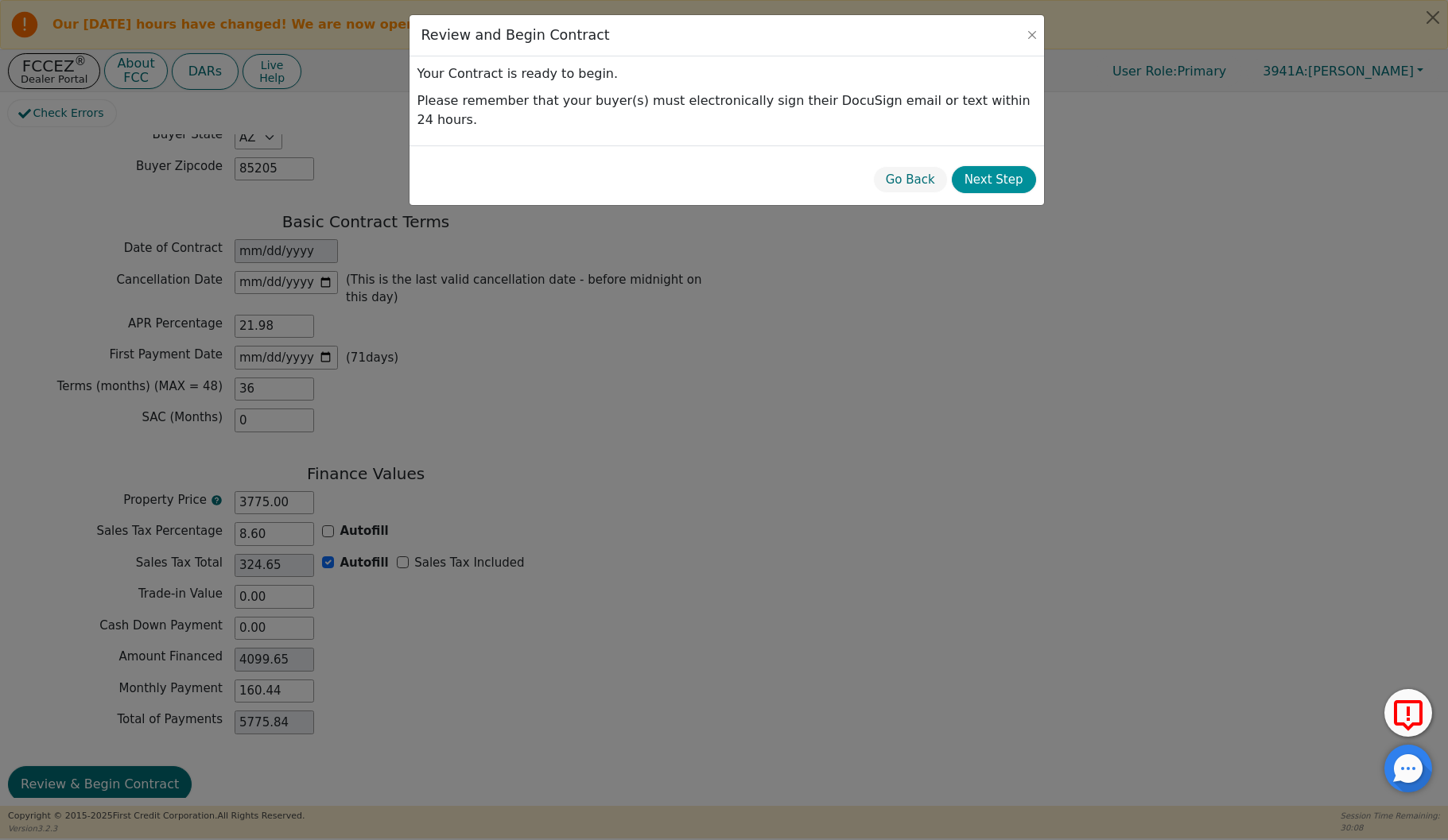
click at [988, 166] on button "Next Step" at bounding box center [994, 180] width 84 height 28
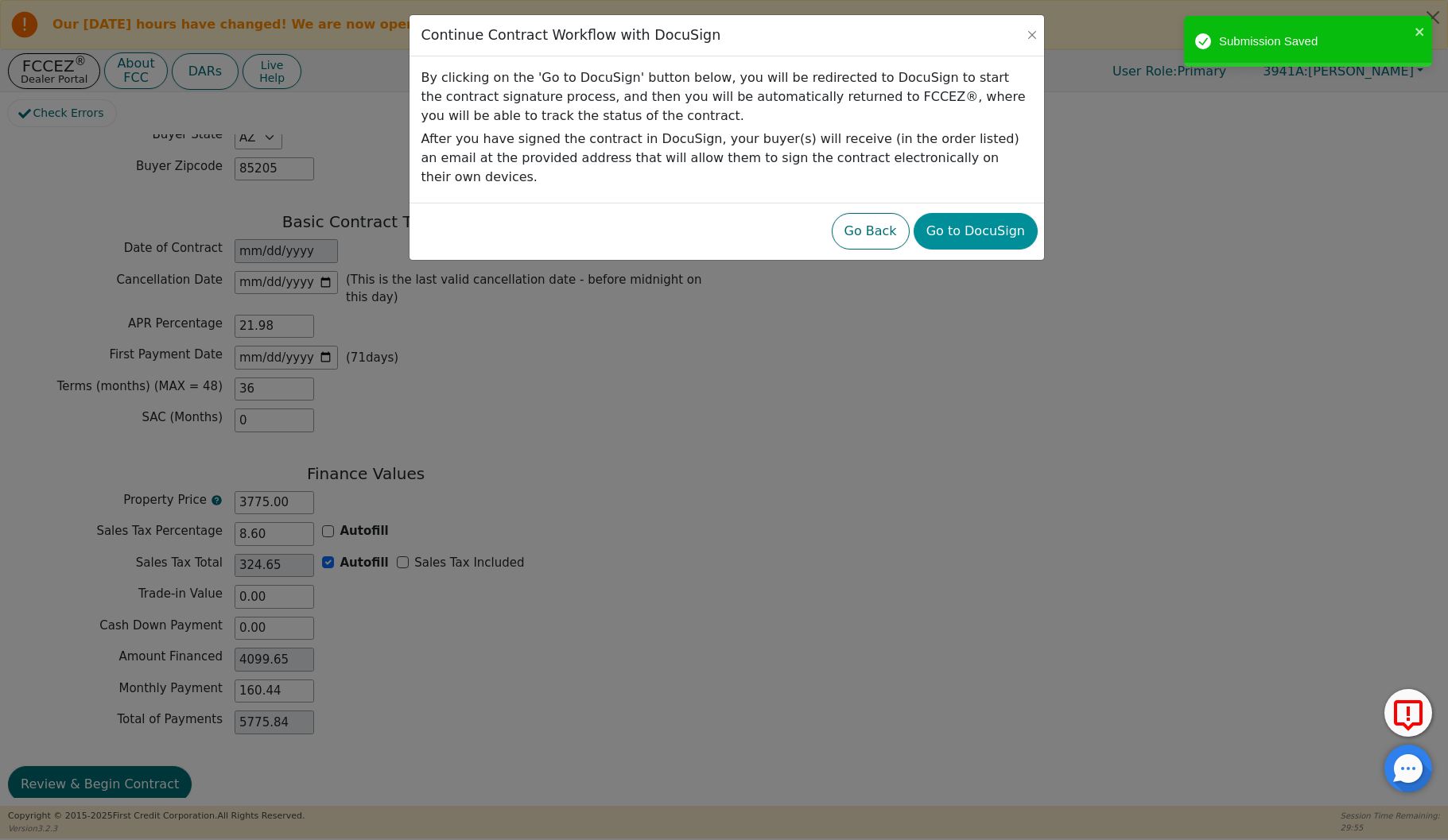
click at [966, 222] on button "Go to DocuSign" at bounding box center [975, 232] width 124 height 37
